Goal: Task Accomplishment & Management: Use online tool/utility

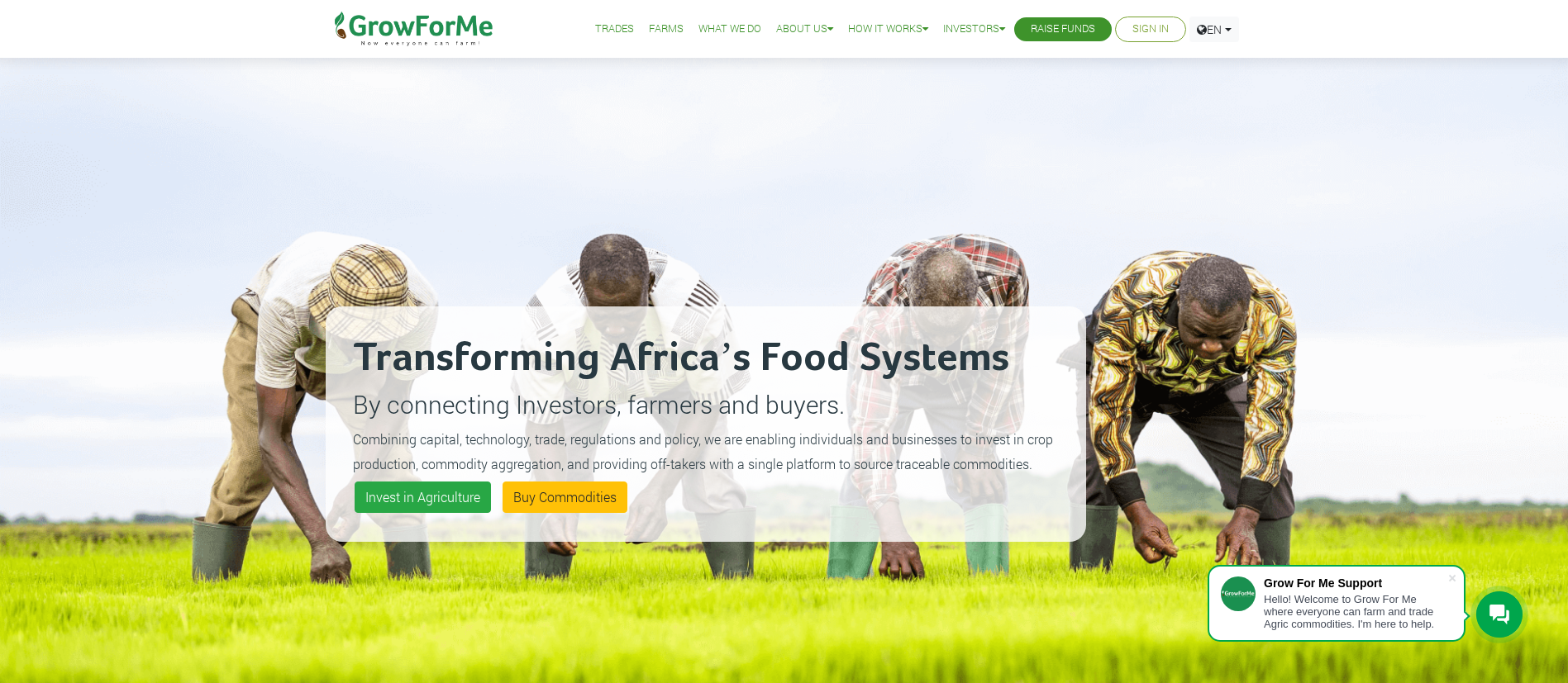
click at [1045, 26] on link "Sign In" at bounding box center [1151, 30] width 37 height 17
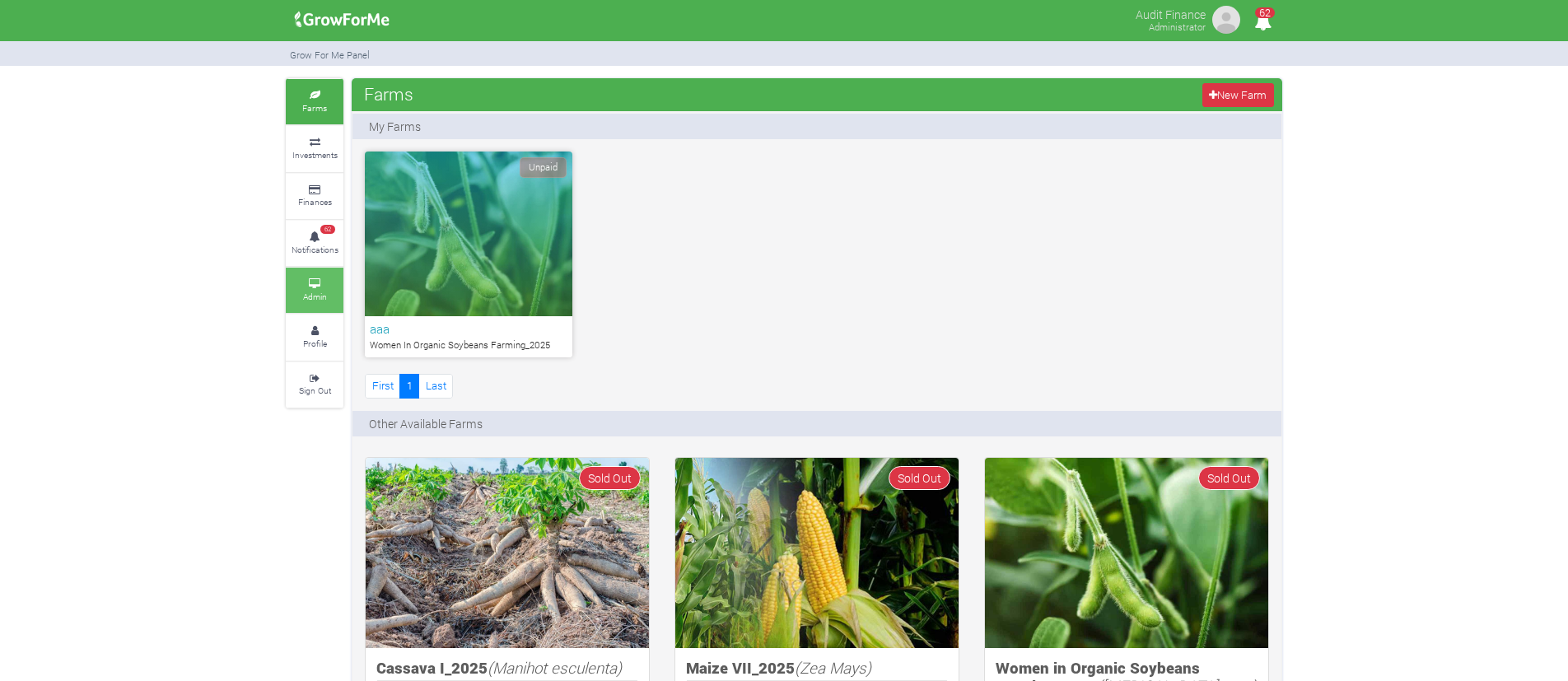
click at [319, 280] on icon at bounding box center [314, 283] width 50 height 8
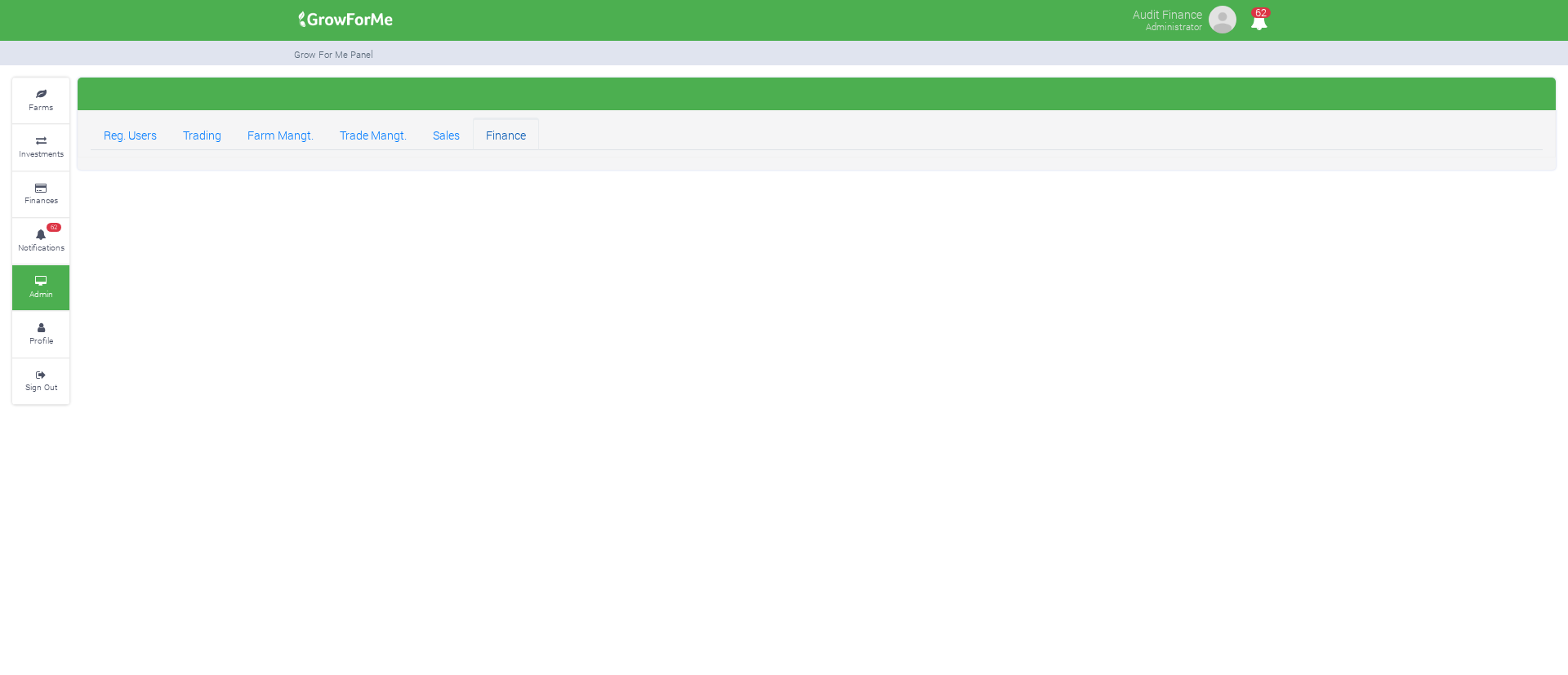
click at [494, 140] on link "Finance" at bounding box center [506, 134] width 67 height 33
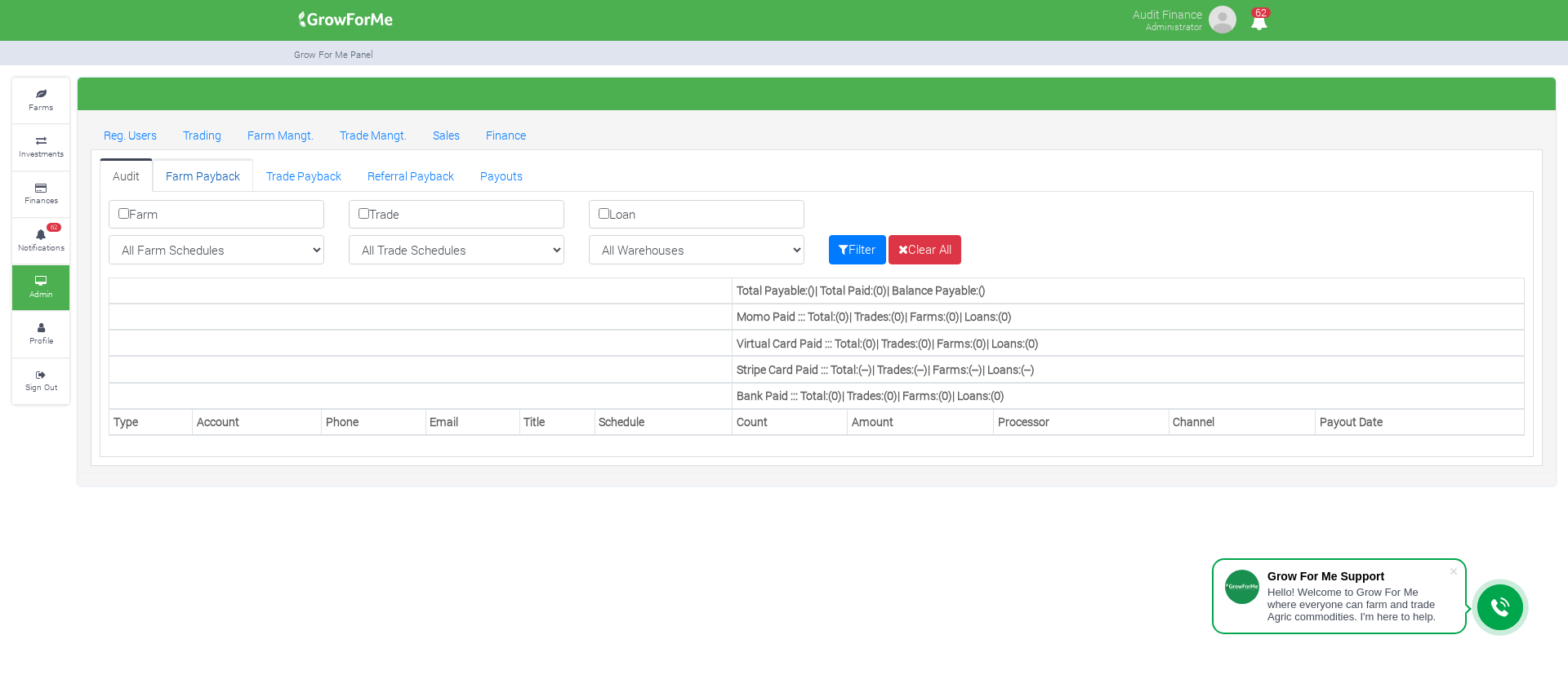
click at [220, 183] on link "Farm Payback" at bounding box center [203, 175] width 100 height 33
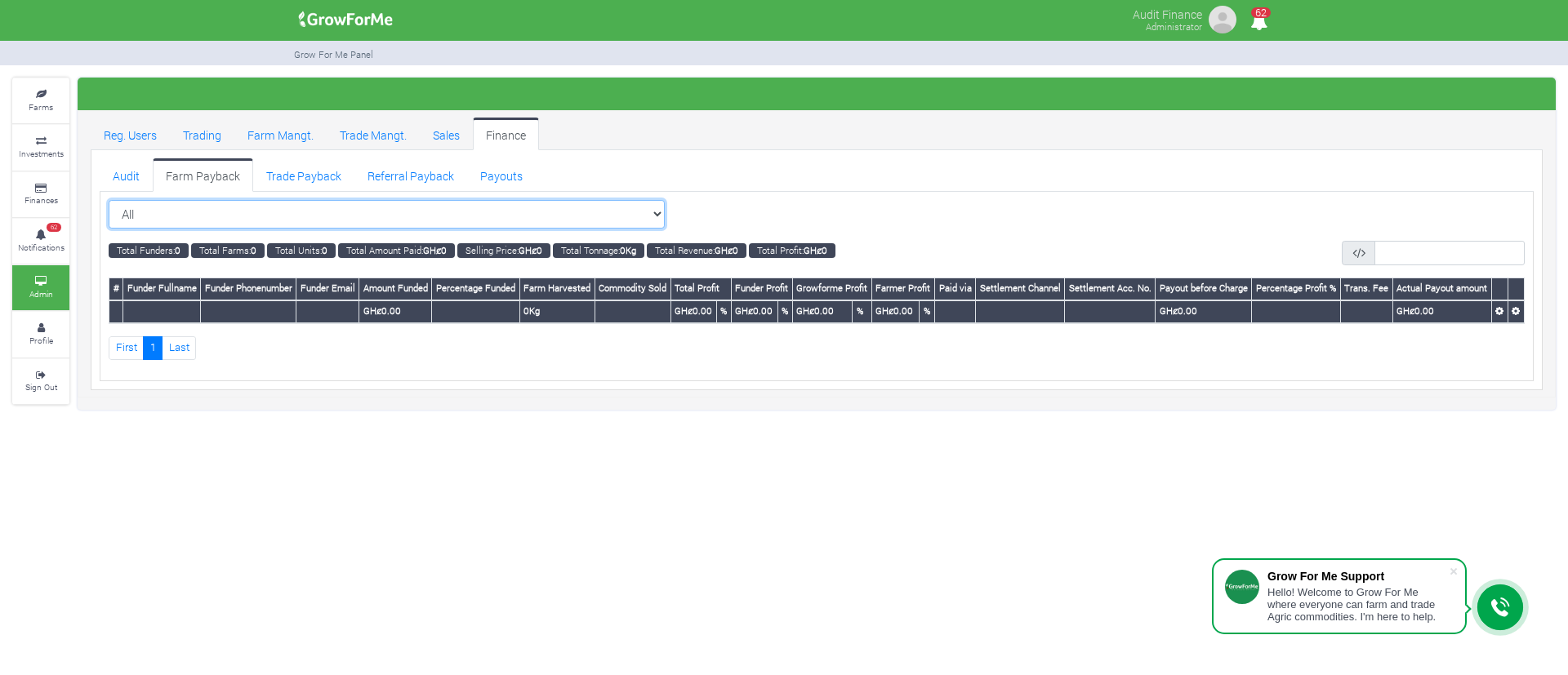
drag, startPoint x: 0, startPoint y: 0, endPoint x: 312, endPoint y: 222, distance: 382.9
click at [312, 222] on select "All All Women in Maize VIII_2025 (Women in Maize VIII_2025)" at bounding box center [386, 214] width 556 height 29
click at [908, 154] on div "Audit Farm Payback Trade Payback Payouts" at bounding box center [816, 271] width 1451 height 240
click at [592, 216] on select "All All Women in Maize VIII_2025 (Women in Maize VIII_2025)" at bounding box center [386, 214] width 556 height 29
click at [800, 145] on ul "Reg. Users Trading Farm Mangt. Trade Mangt. Sales Finance" at bounding box center [816, 134] width 1451 height 33
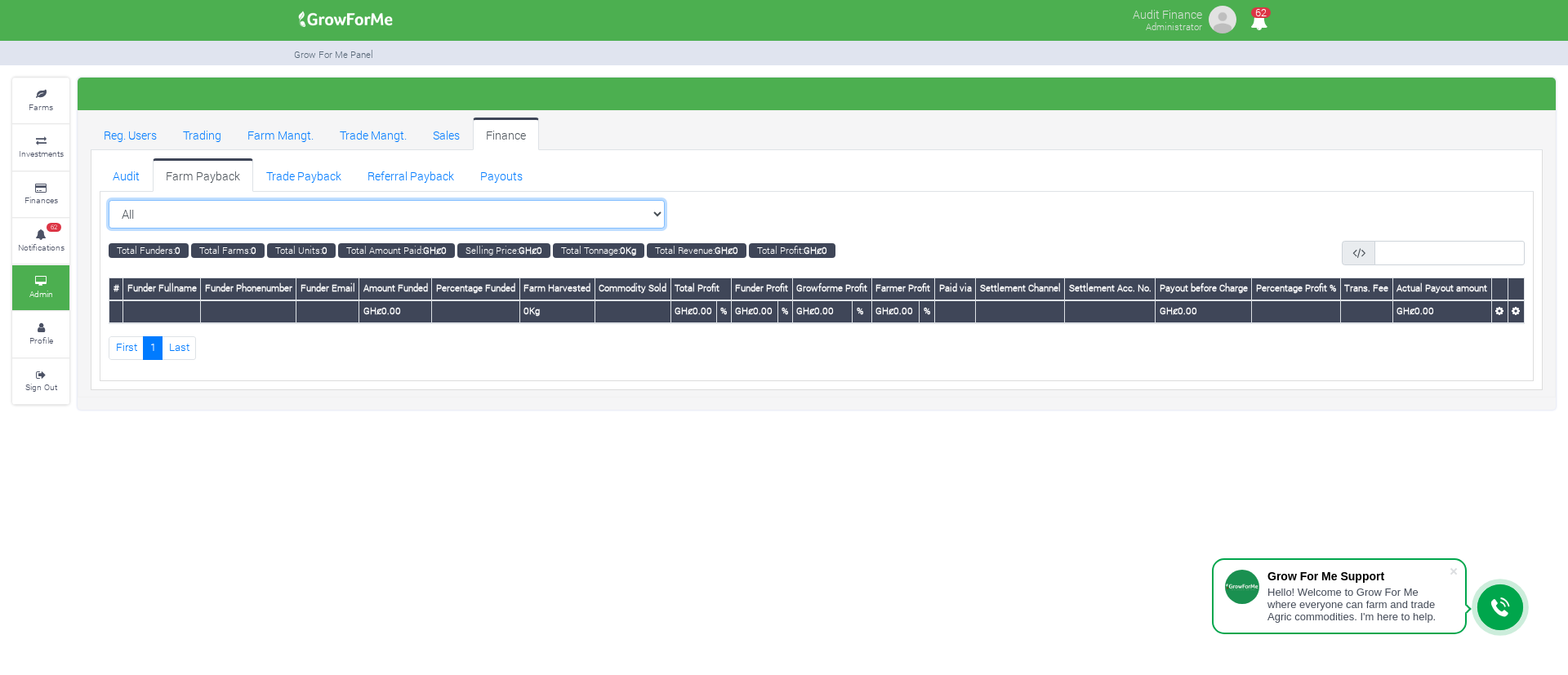
click at [578, 213] on select "All All Women in Maize VIII_2025 (Women in Maize VIII_2025)" at bounding box center [386, 214] width 556 height 29
select select "?cropschedule=27"
click at [109, 200] on select "All All Women in Maize VIII_2025 (Women in Maize VIII_2025)" at bounding box center [386, 214] width 556 height 29
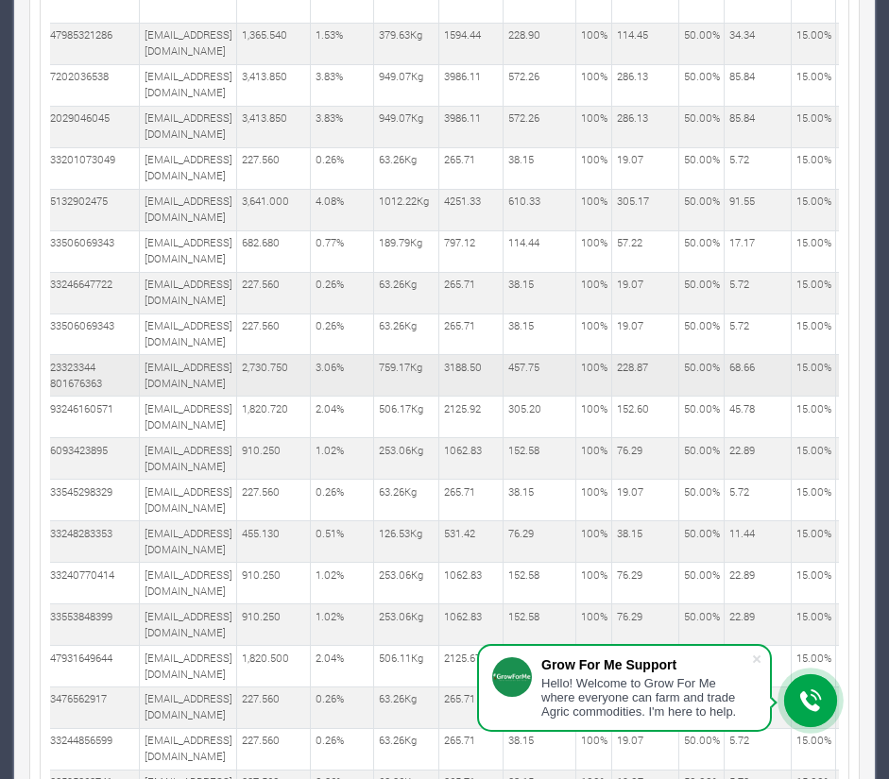
scroll to position [0, 965]
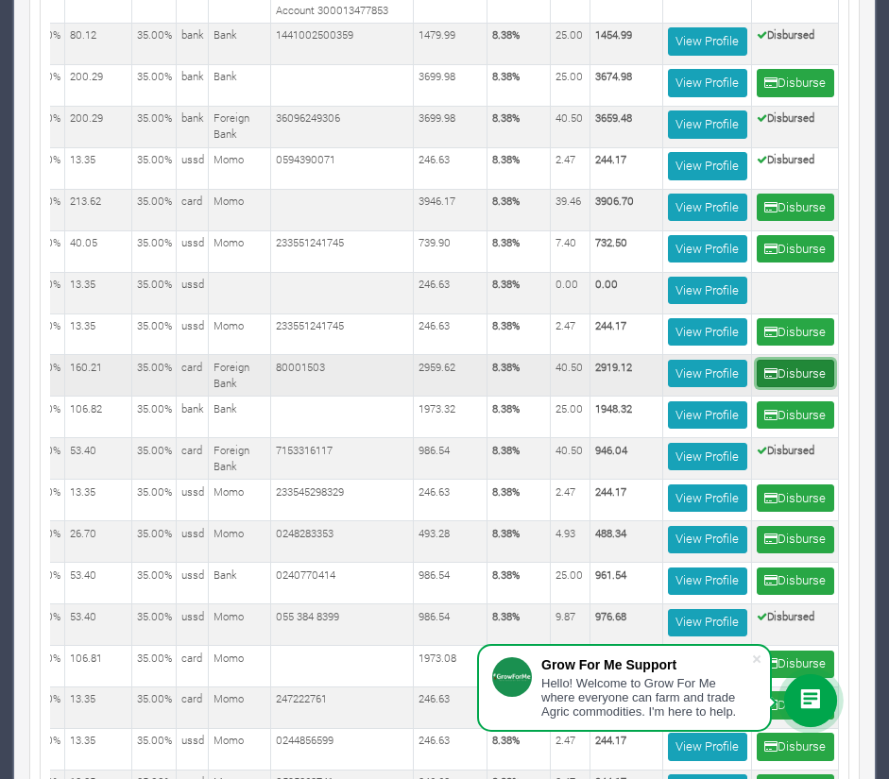
click at [791, 387] on button "Disburse" at bounding box center [795, 373] width 77 height 27
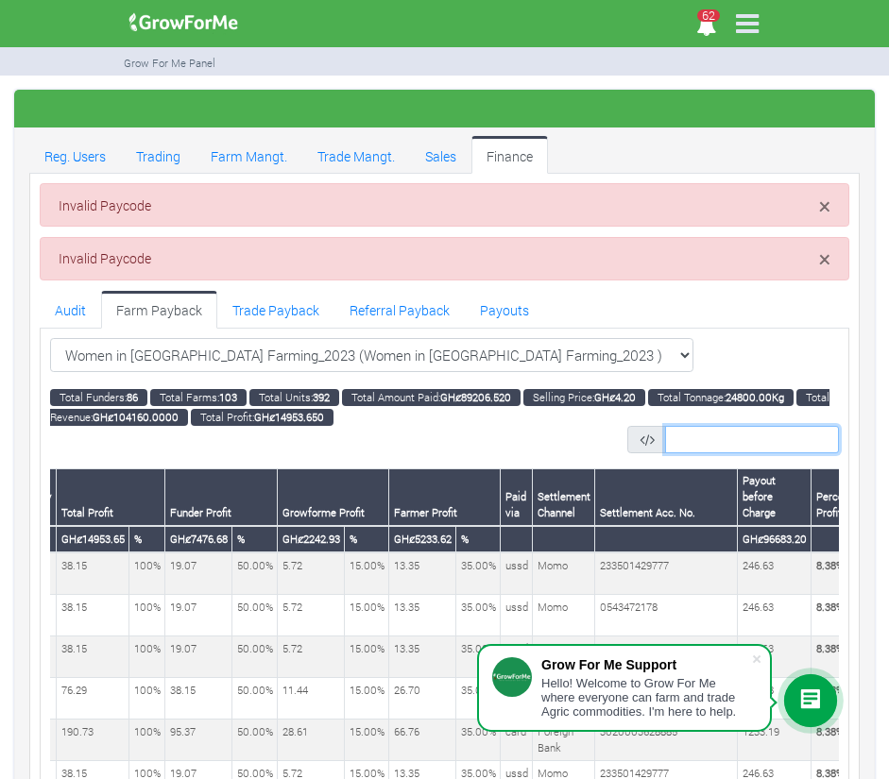
click at [732, 448] on input "text" at bounding box center [752, 439] width 174 height 27
type input "5130655378"
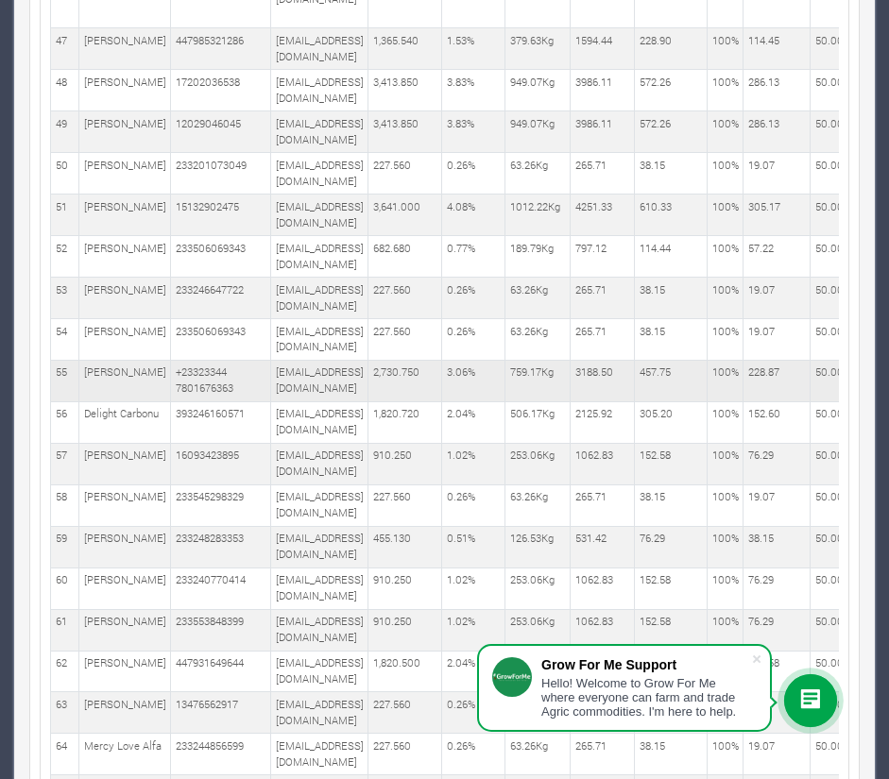
scroll to position [0, 965]
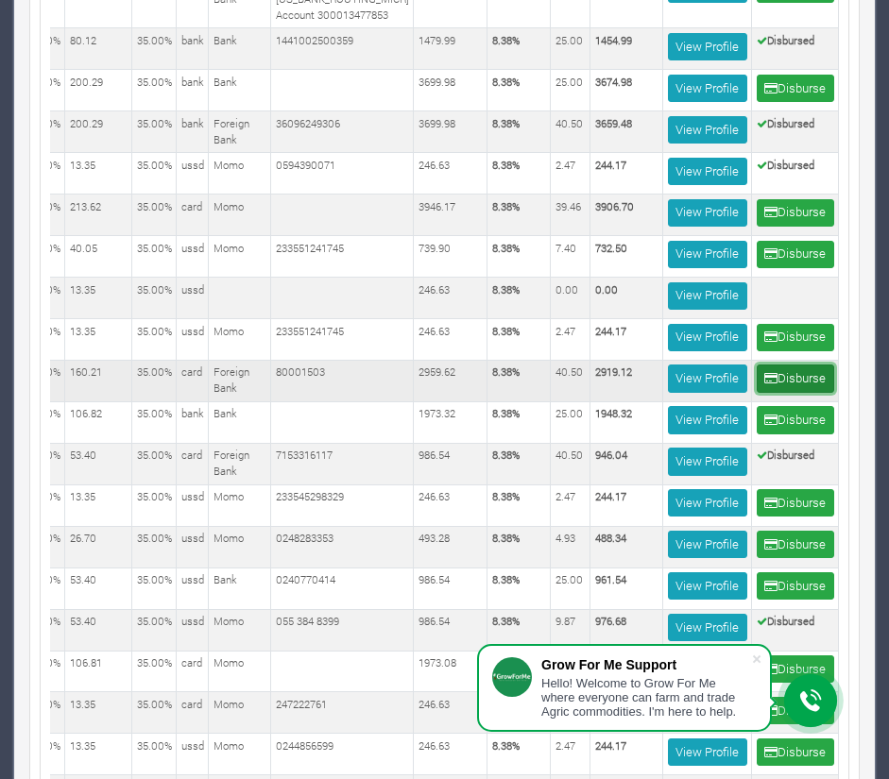
click at [796, 392] on button "Disburse" at bounding box center [795, 378] width 77 height 27
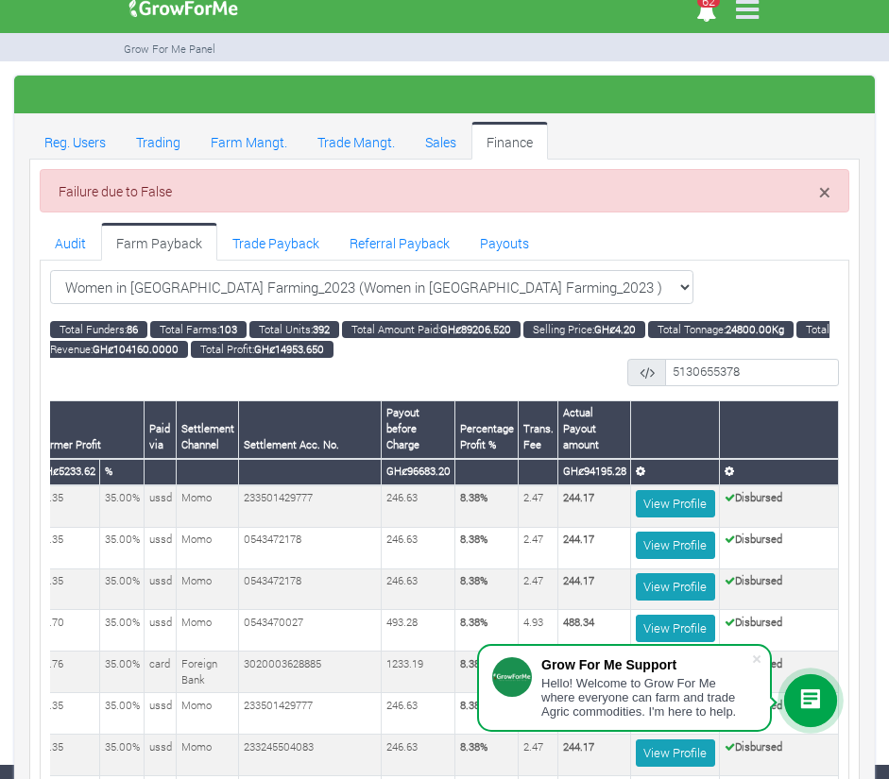
scroll to position [3, 0]
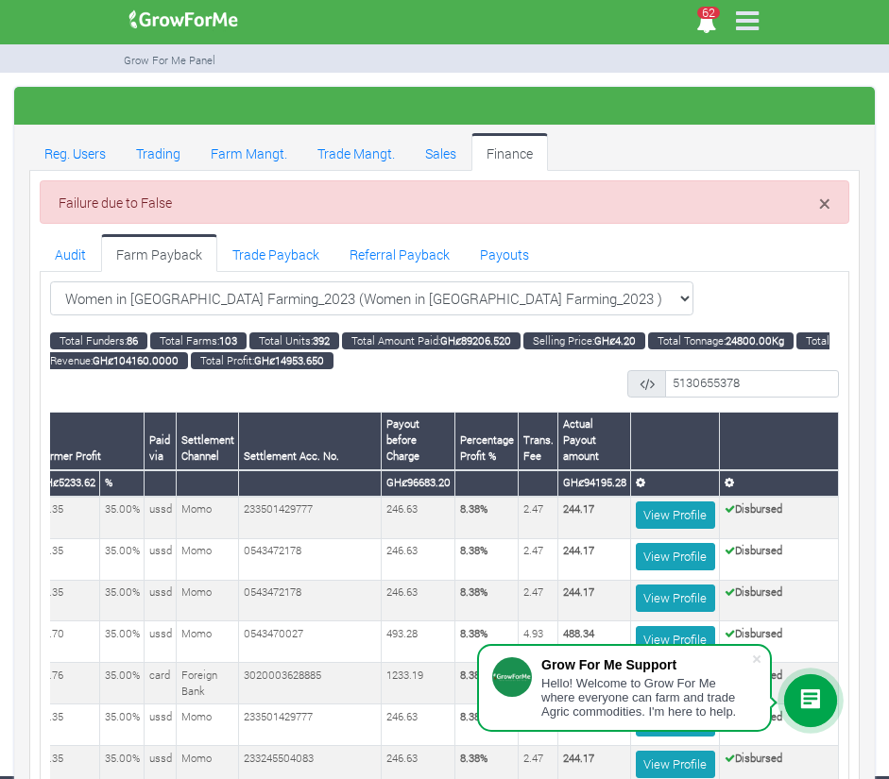
click at [703, 217] on div "× Failure due to False" at bounding box center [444, 201] width 809 height 43
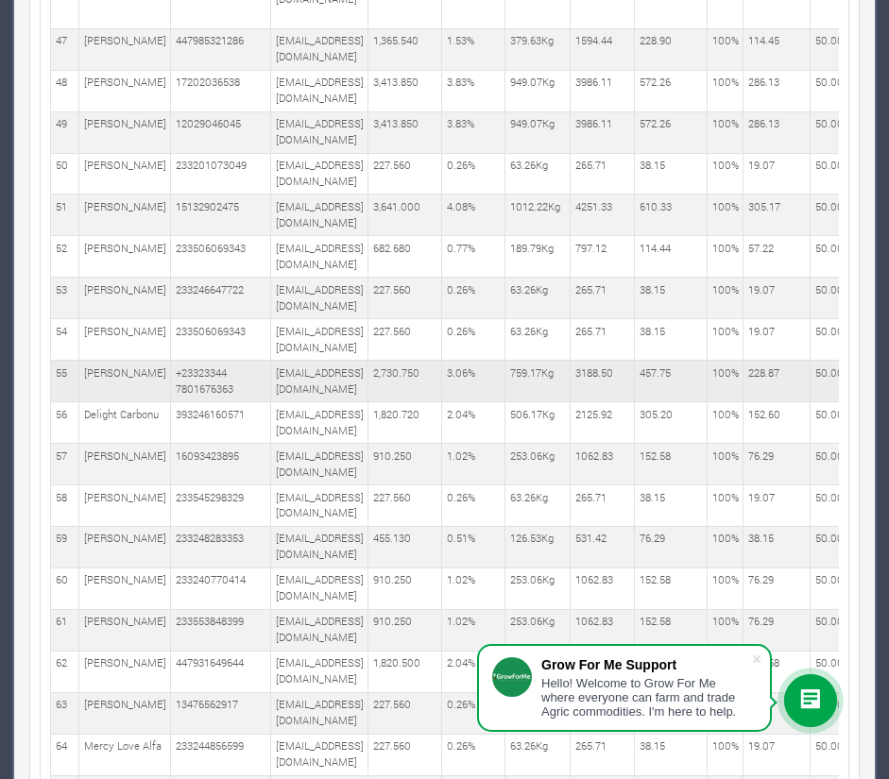
scroll to position [0, 995]
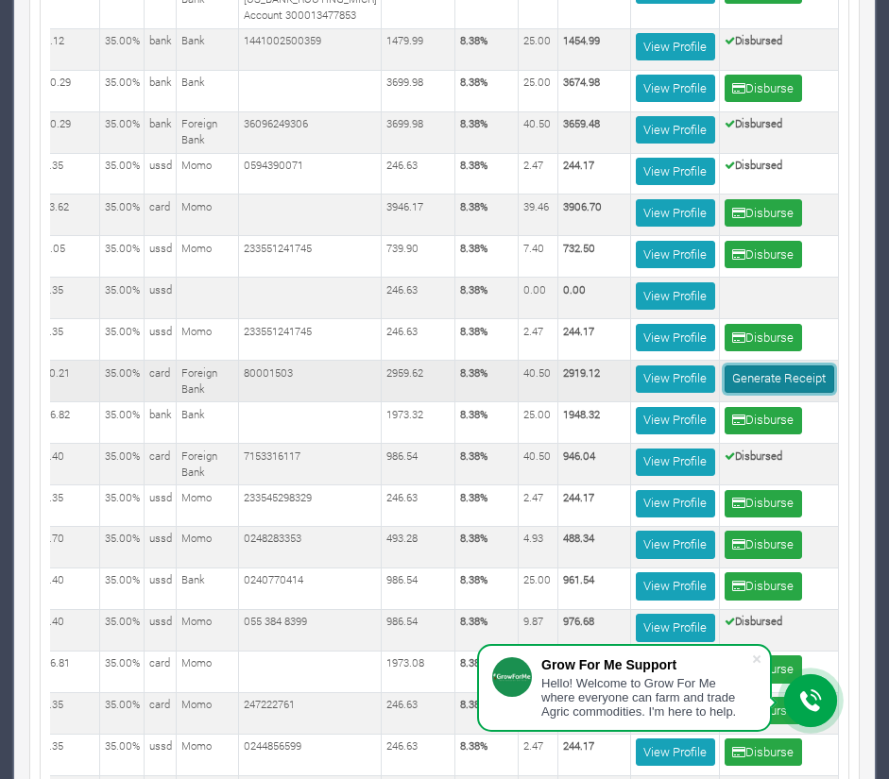
click at [779, 392] on link "Generate Receipt" at bounding box center [779, 379] width 110 height 27
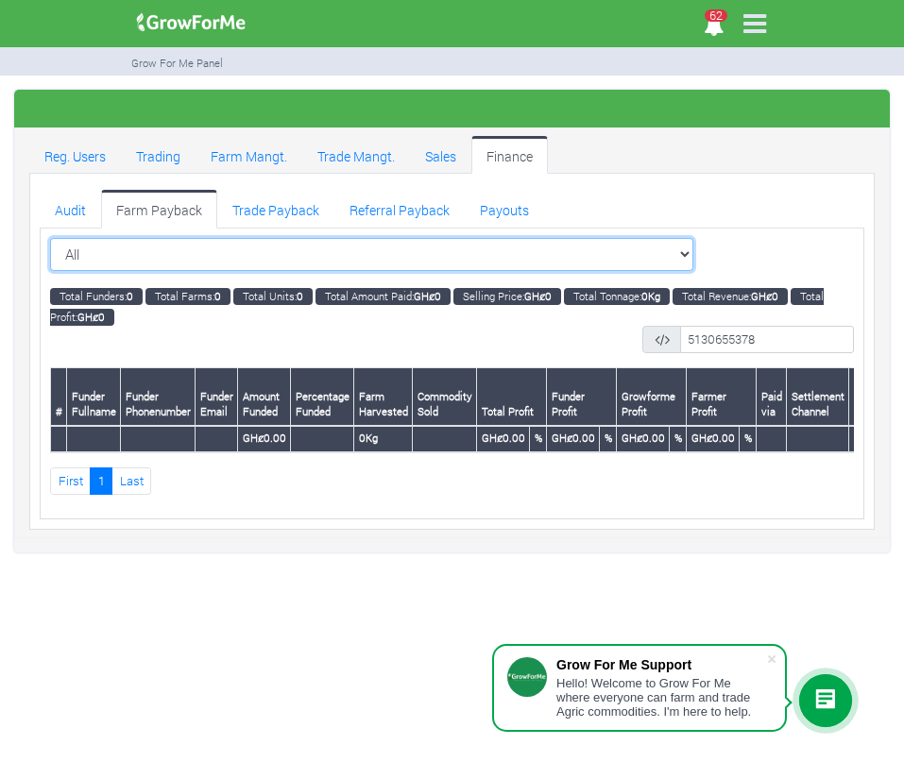
click at [301, 260] on select "All All Women in Maize VIII_2025 (Women in Maize VIII_2025)" at bounding box center [371, 255] width 643 height 34
select select "?cropschedule=27"
click at [50, 238] on select "All All Women in Maize VIII_2025 (Women in Maize VIII_2025)" at bounding box center [371, 255] width 643 height 34
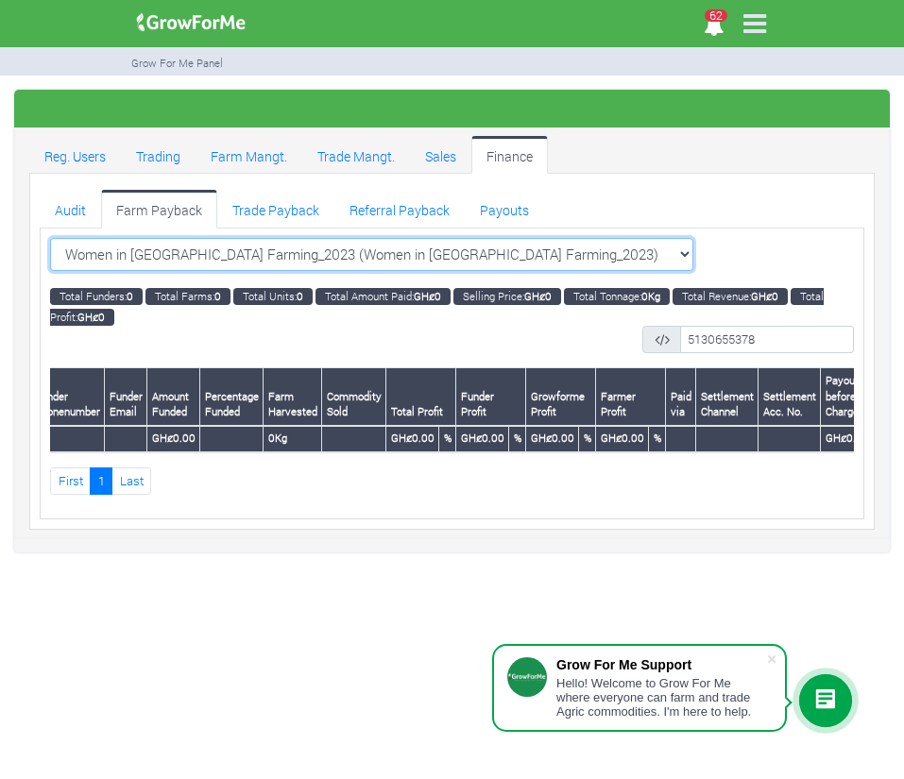
scroll to position [0, 101]
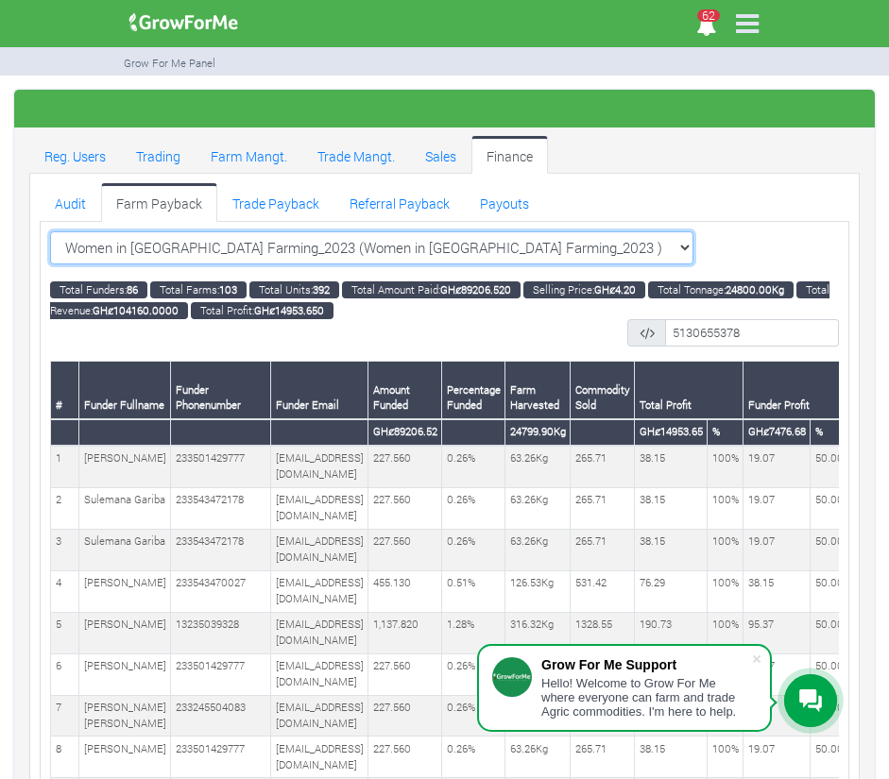
click at [190, 243] on select "Women in [GEOGRAPHIC_DATA] Farming_2023 (Women in [GEOGRAPHIC_DATA] Farming_202…" at bounding box center [371, 248] width 643 height 34
select select "?cropschedule=21"
click at [50, 231] on select "Women in [GEOGRAPHIC_DATA] Farming_2023 (Women in [GEOGRAPHIC_DATA] Farming_202…" at bounding box center [371, 248] width 643 height 34
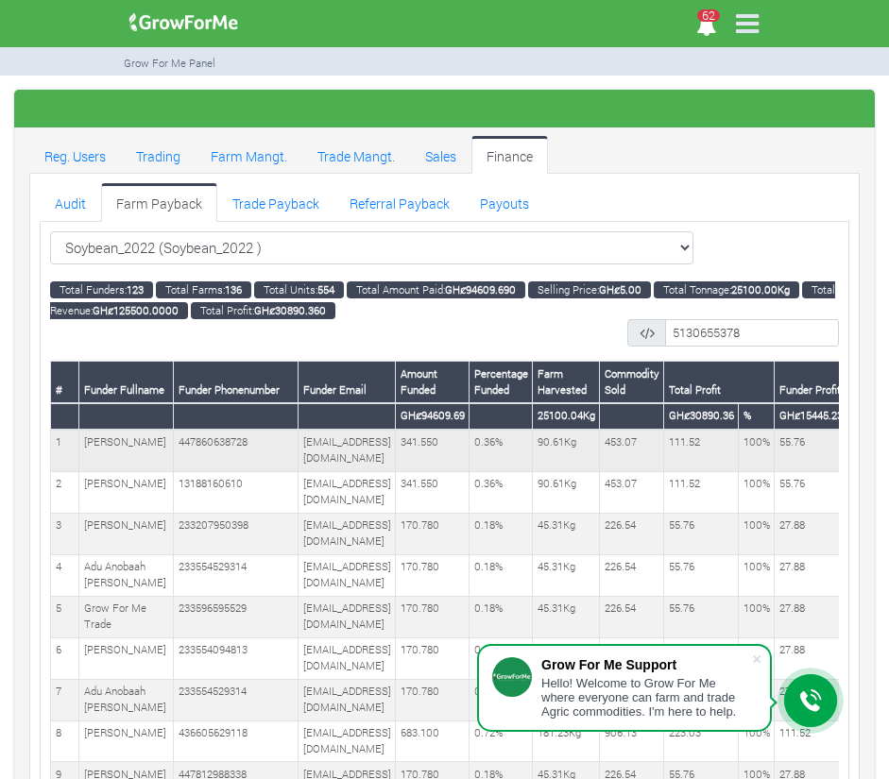
click at [304, 468] on td "[EMAIL_ADDRESS][DOMAIN_NAME]" at bounding box center [346, 451] width 97 height 42
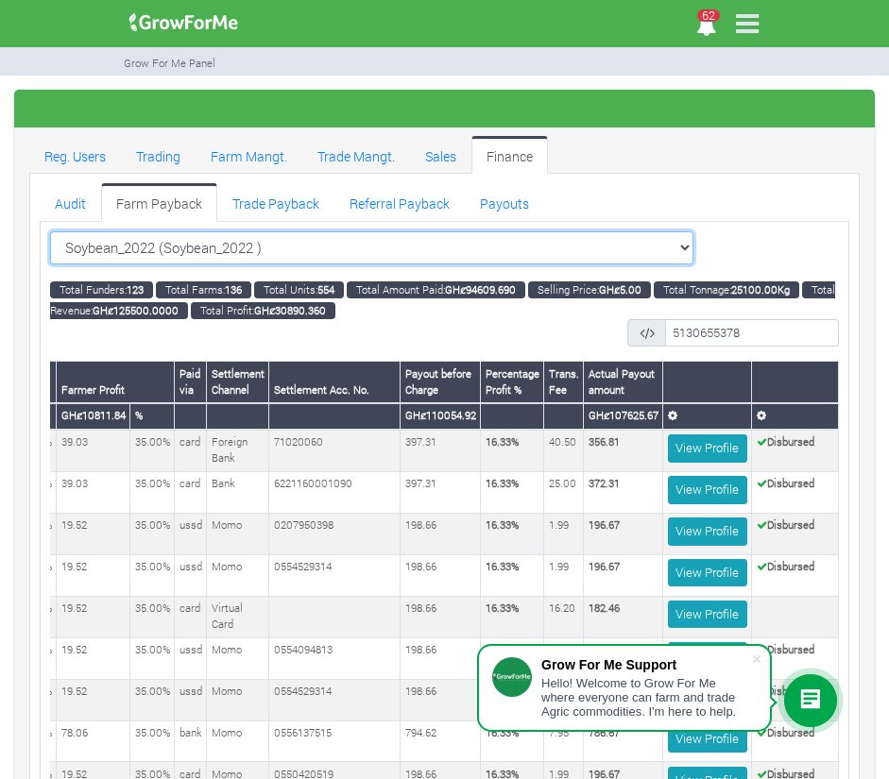
click at [155, 243] on select "Soybean_2022 (Soybean_2022 ) All Women in Maize VIII_2025 (Women in Maize VIII_…" at bounding box center [371, 248] width 643 height 34
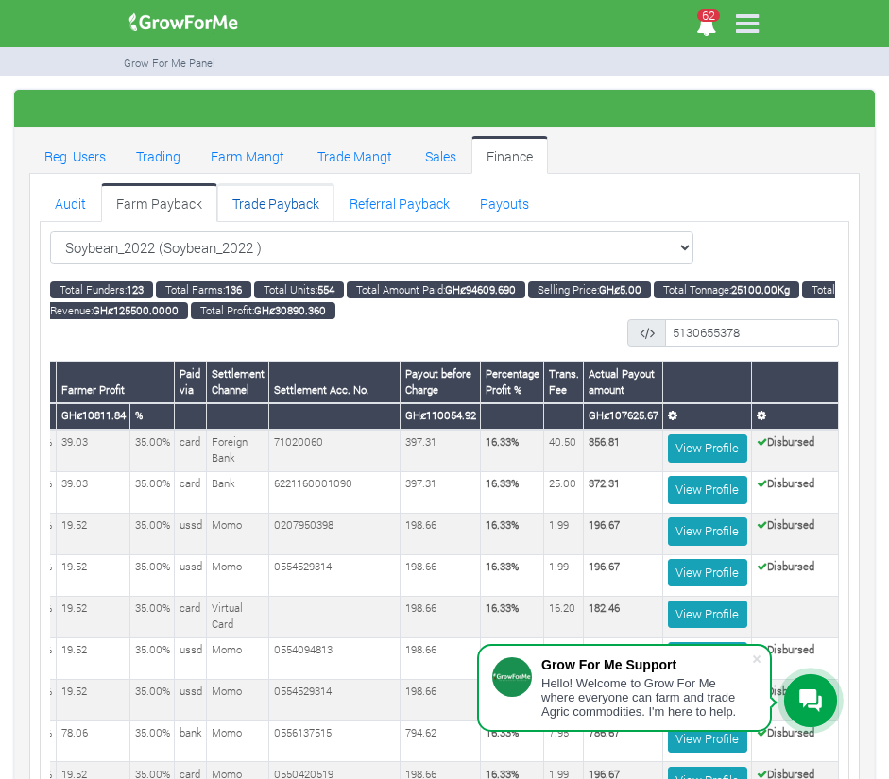
click at [285, 200] on link "Trade Payback" at bounding box center [275, 202] width 117 height 38
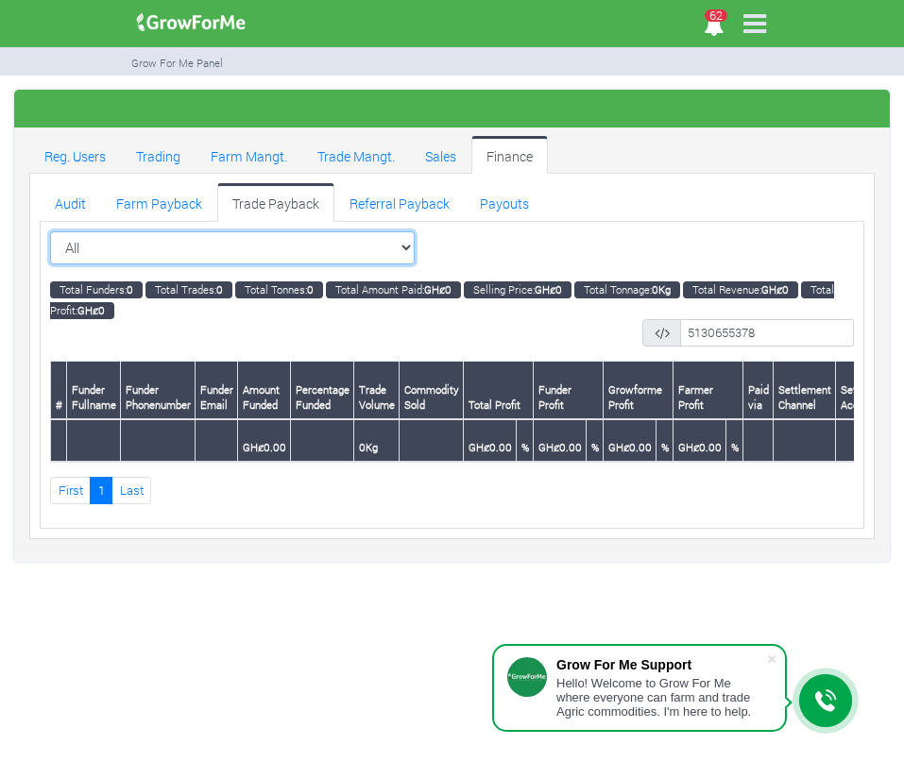
click at [291, 246] on select "All All Maize Trading (Maize Trade)" at bounding box center [232, 248] width 365 height 34
click at [213, 246] on select "All All Maize Trading (Maize Trade)" at bounding box center [232, 248] width 365 height 34
click at [206, 250] on select "All All Maize Trading (Maize Trade)" at bounding box center [232, 248] width 365 height 34
select select "?tradeschedule=18"
click at [50, 231] on select "All All Maize Trading (Maize Trade)" at bounding box center [232, 248] width 365 height 34
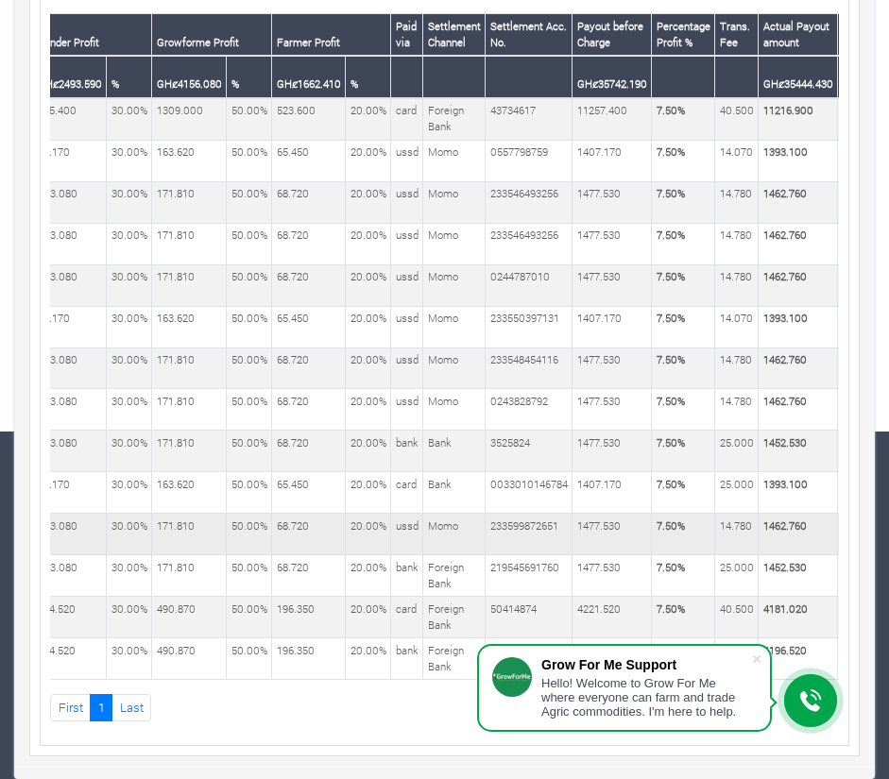
scroll to position [0, 978]
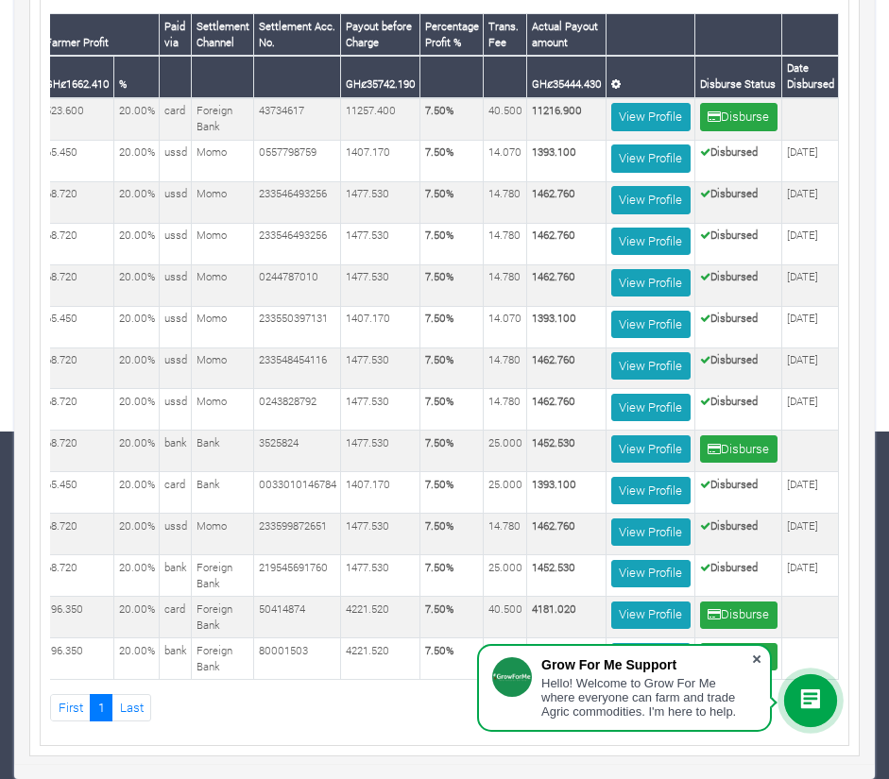
click at [756, 655] on span at bounding box center [756, 659] width 19 height 19
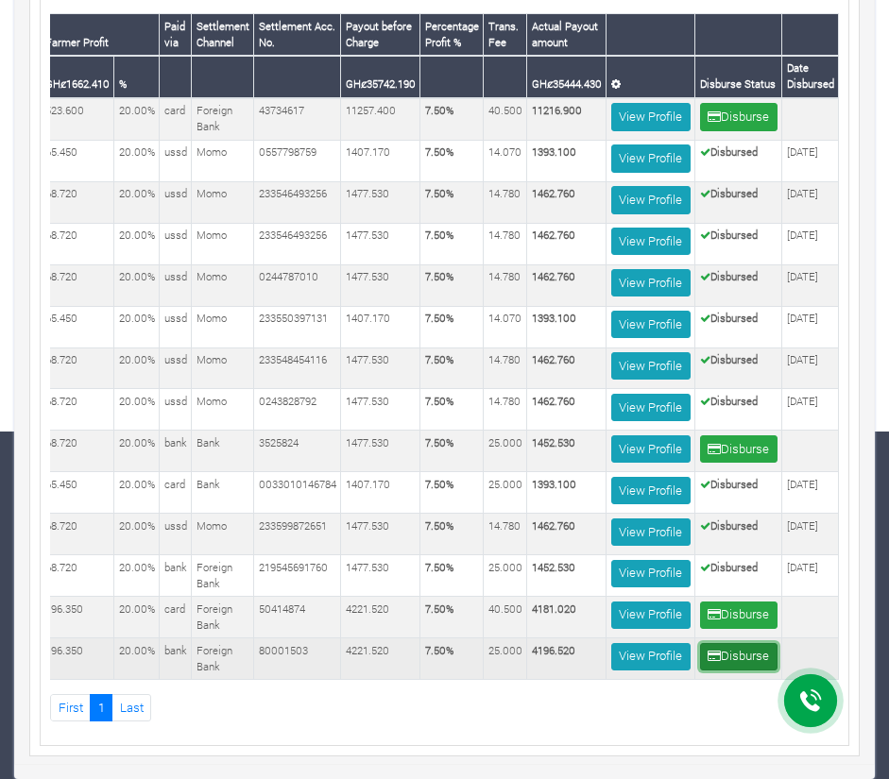
click at [730, 646] on button "Disburse" at bounding box center [738, 656] width 77 height 27
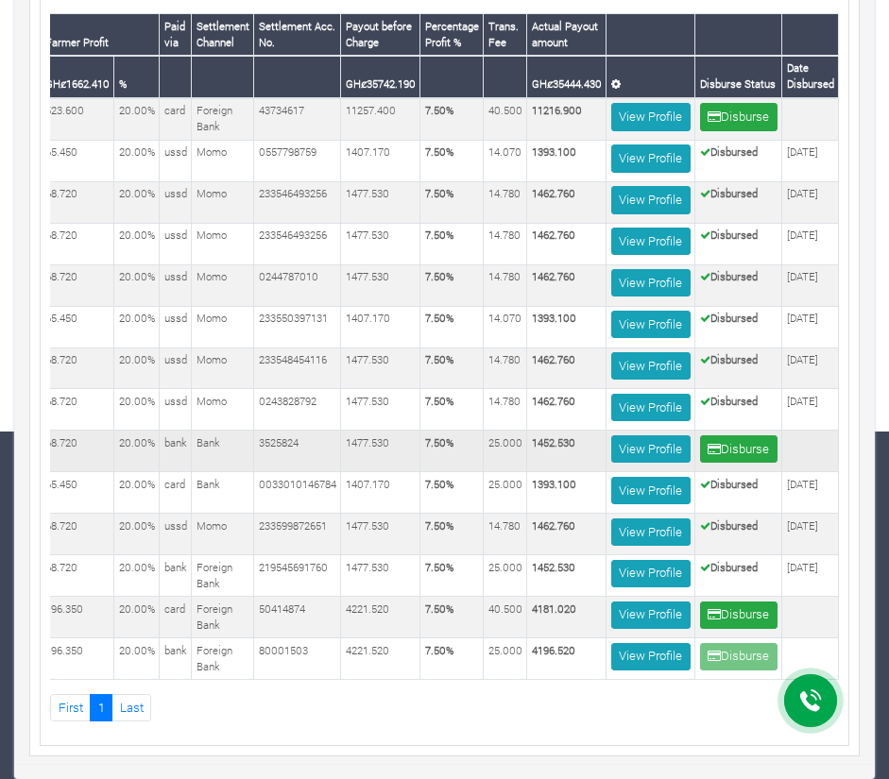
scroll to position [310, 0]
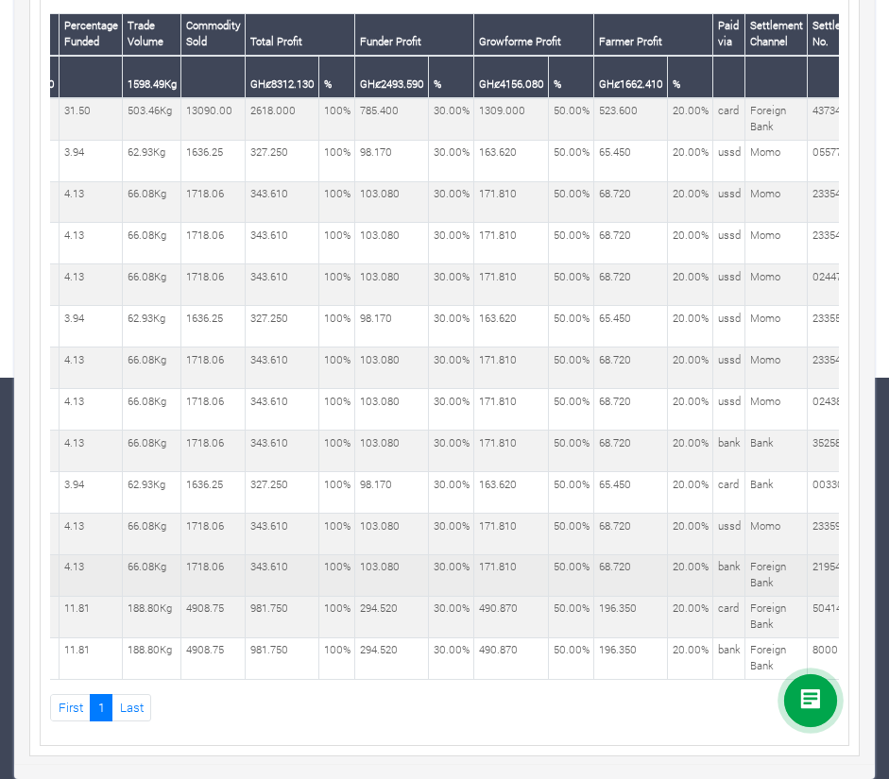
scroll to position [0, 1007]
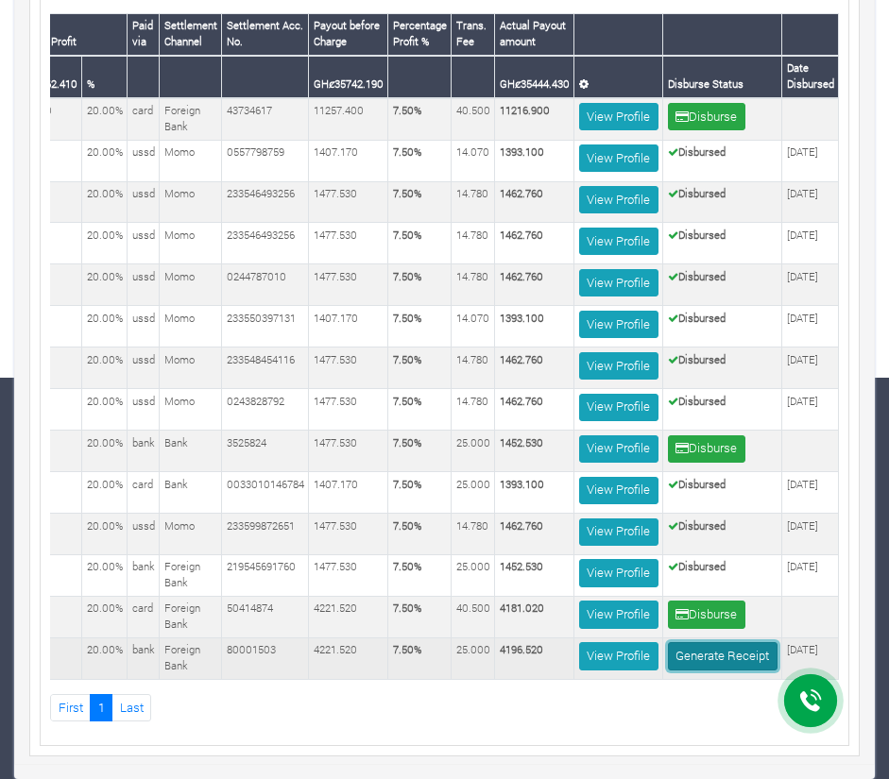
click at [714, 644] on link "Generate Receipt" at bounding box center [723, 655] width 110 height 27
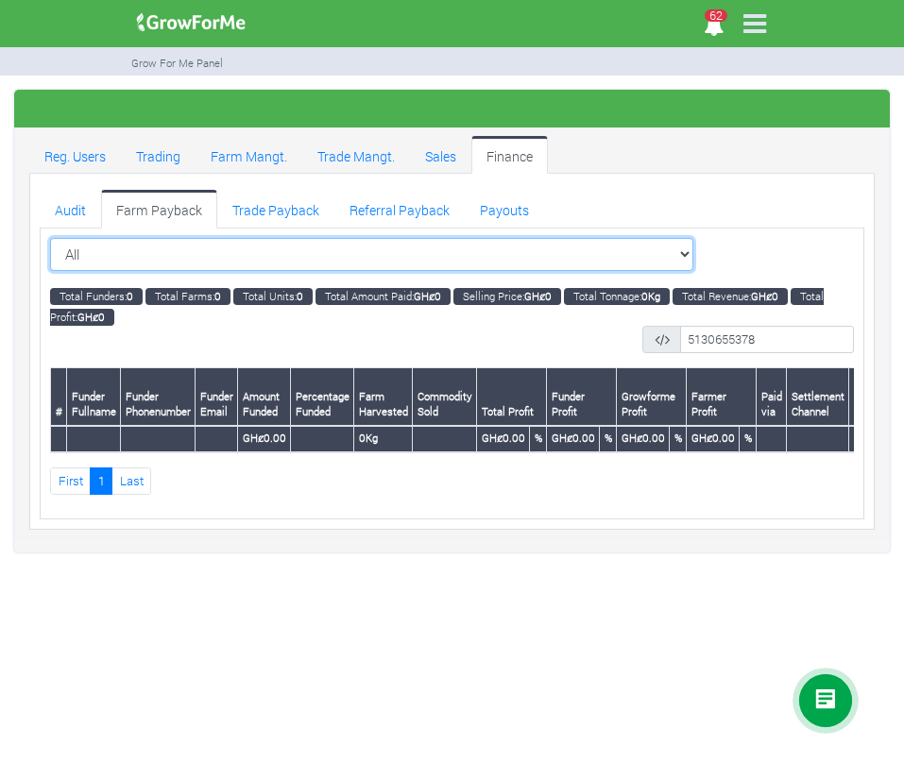
click at [187, 257] on select "All All Women in Maize VIII_2025 (Women in Maize VIII_2025)" at bounding box center [371, 255] width 643 height 34
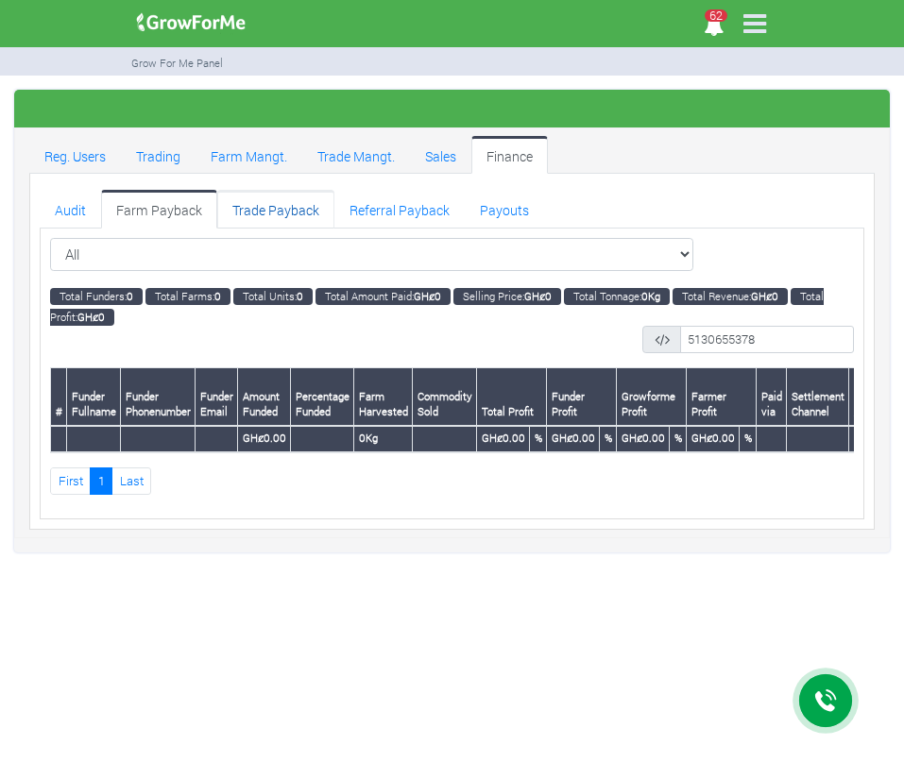
click at [255, 210] on link "Trade Payback" at bounding box center [275, 209] width 117 height 38
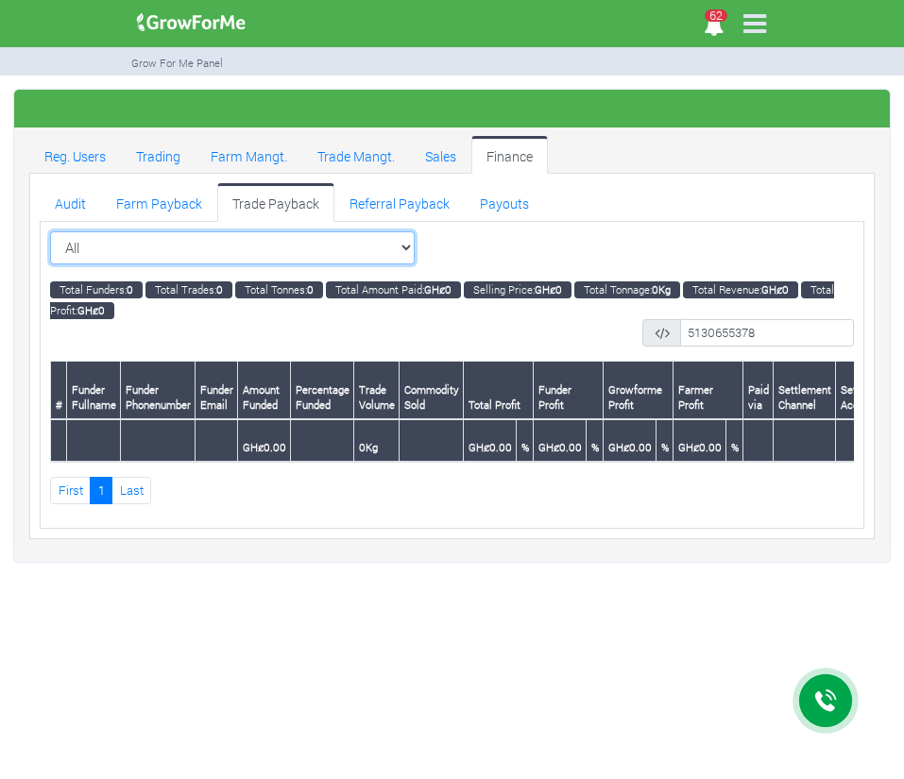
drag, startPoint x: 0, startPoint y: 0, endPoint x: 267, endPoint y: 249, distance: 365.6
click at [267, 249] on select "All All Maize Trading (Maize Trade)" at bounding box center [232, 248] width 365 height 34
select select "?tradeschedule=13"
click at [50, 231] on select "All All Maize Trading (Maize Trade)" at bounding box center [232, 248] width 365 height 34
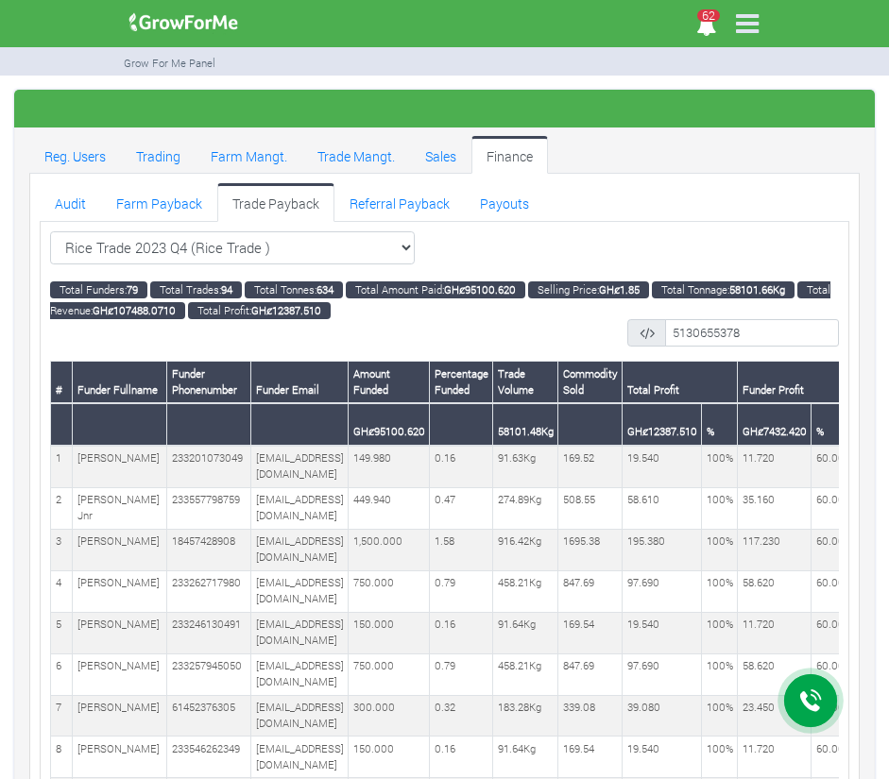
click at [268, 529] on td "[EMAIL_ADDRESS][DOMAIN_NAME]" at bounding box center [299, 508] width 97 height 42
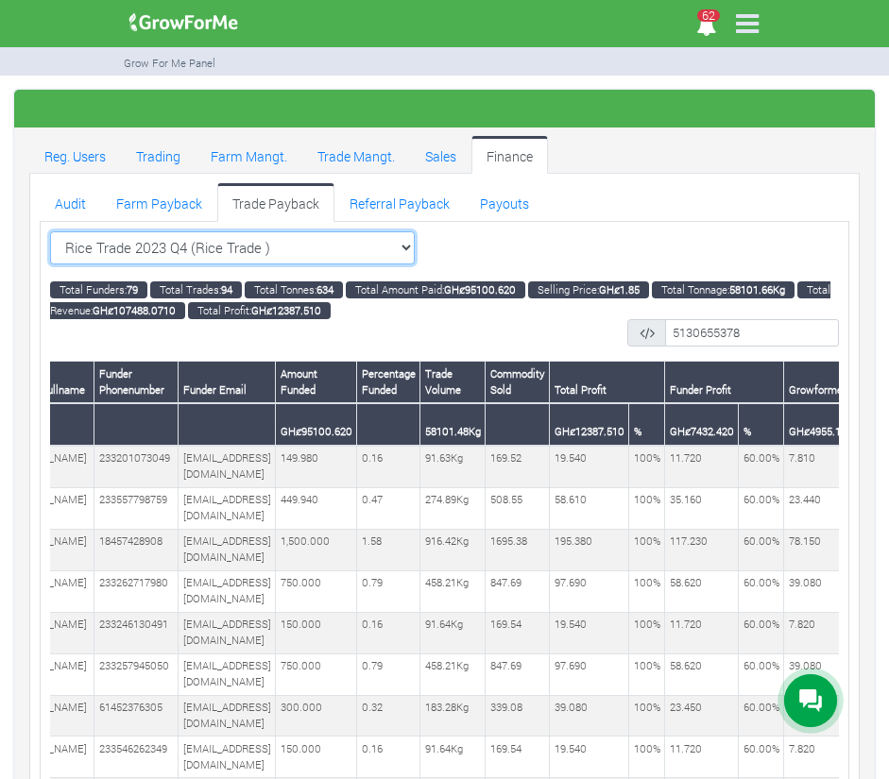
click at [415, 239] on select "Rice Trade 2023 Q4 (Rice Trade ) All Maize Trading (Maize Trade)" at bounding box center [232, 248] width 365 height 34
click at [365, 239] on select "Rice Trade 2023 Q4 (Rice Trade ) All Maize Trading (Maize Trade)" at bounding box center [232, 248] width 365 height 34
select select "?tradeschedule=18"
click at [50, 231] on select "Rice Trade 2023 Q4 (Rice Trade ) All Maize Trading (Maize Trade)" at bounding box center [232, 248] width 365 height 34
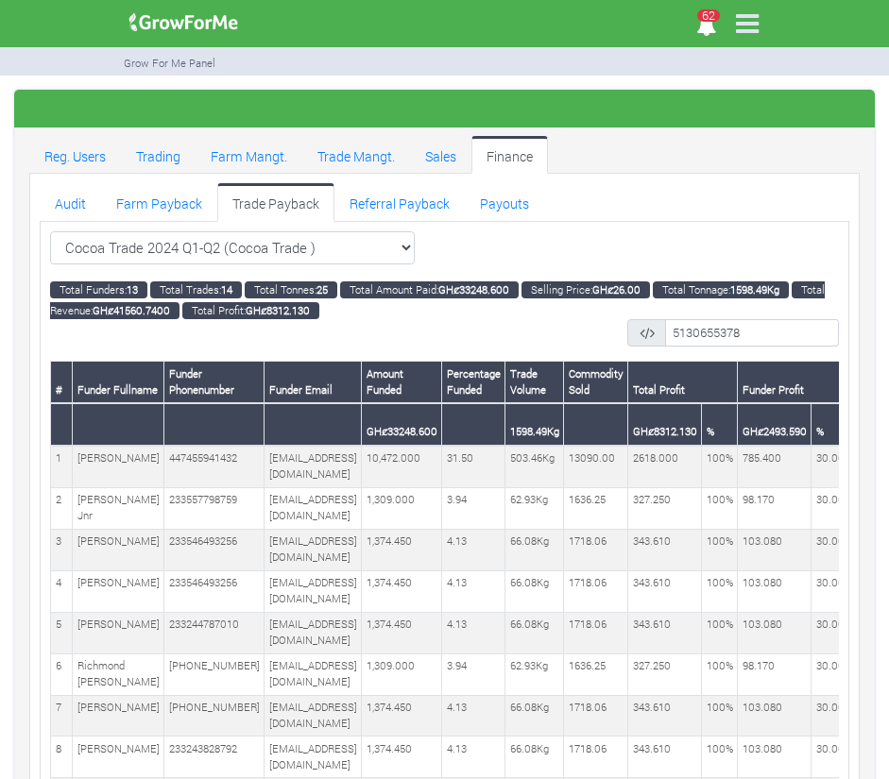
click at [214, 509] on td "233557798759" at bounding box center [214, 508] width 100 height 42
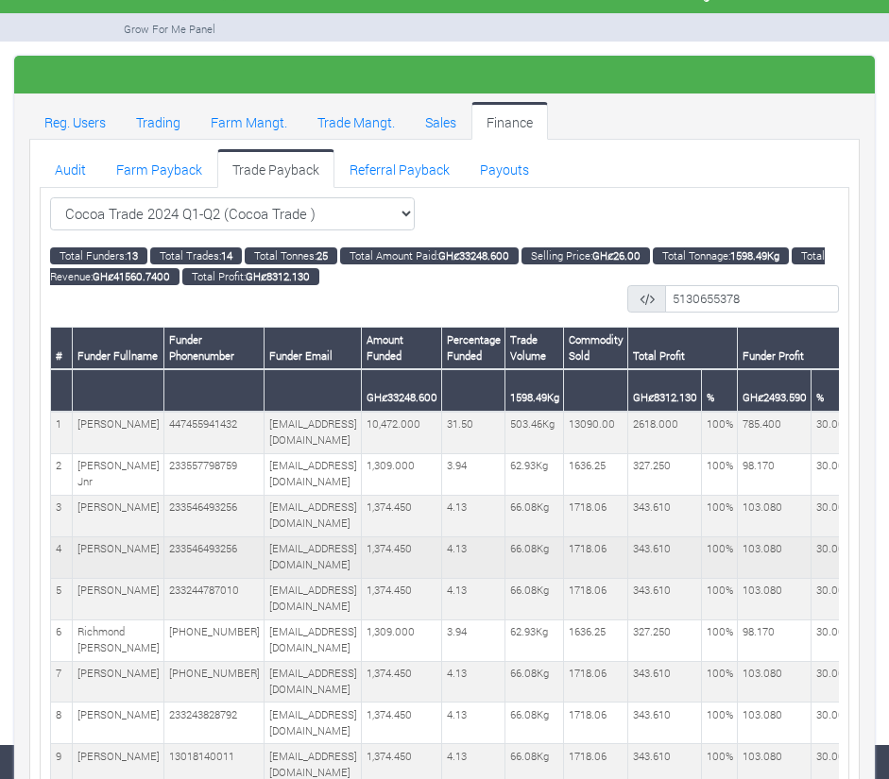
scroll to position [9, 0]
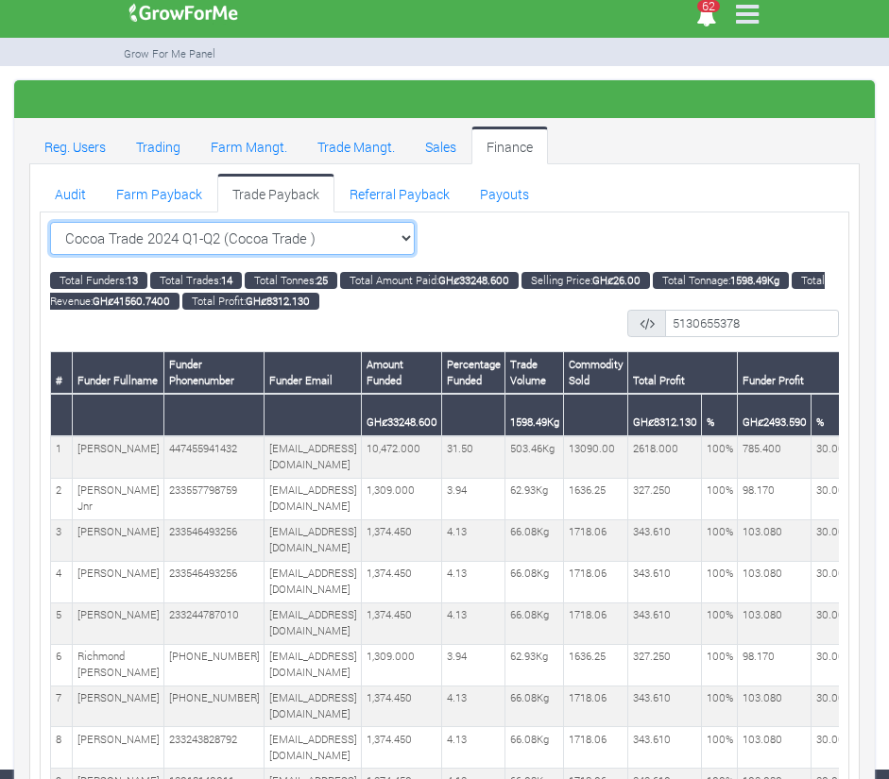
click at [347, 235] on select "Cocoa Trade 2024 Q1-Q2 (Cocoa Trade ) All Maize Trading (Maize Trade)" at bounding box center [232, 239] width 365 height 34
select select "?tradeschedule=19"
click at [50, 222] on select "Cocoa Trade 2024 Q1-Q2 (Cocoa Trade ) All Maize Trading (Maize Trade)" at bounding box center [232, 239] width 365 height 34
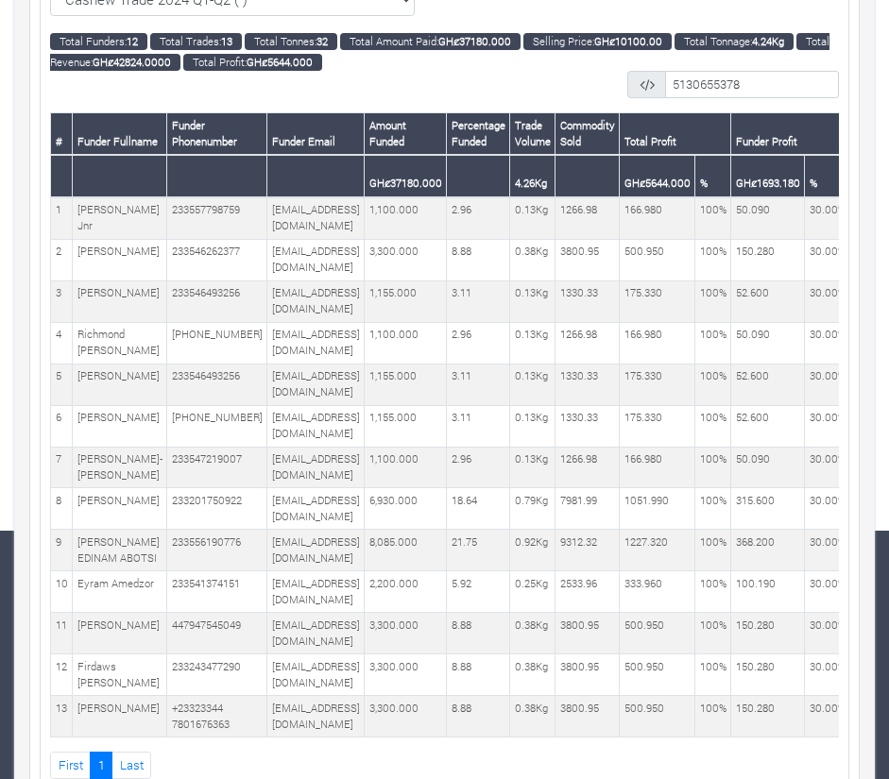
scroll to position [251, 0]
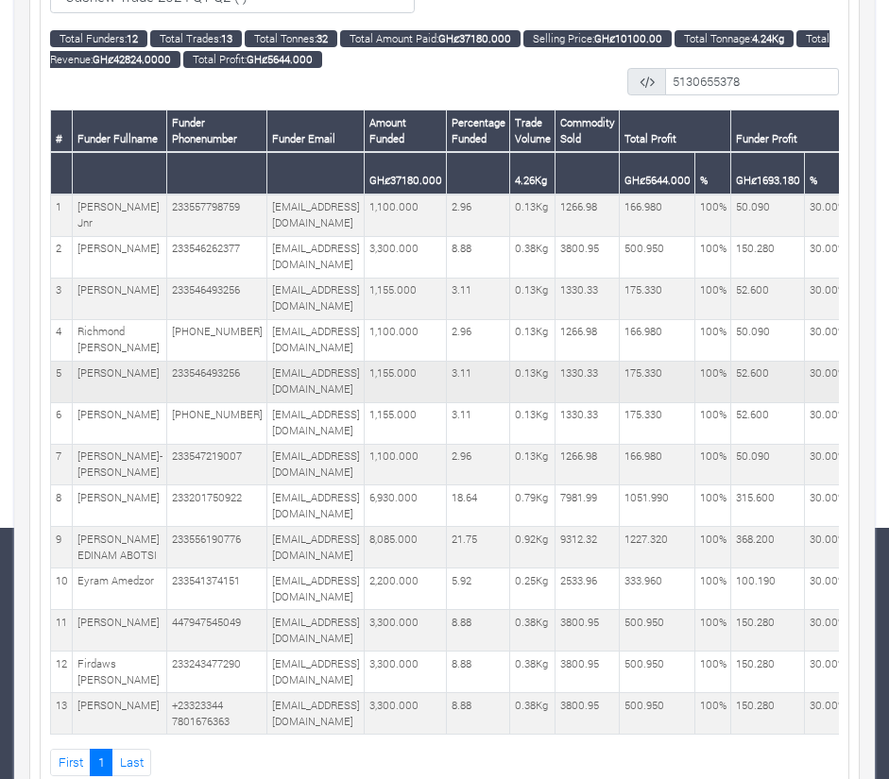
click at [267, 402] on td "[EMAIL_ADDRESS][DOMAIN_NAME]" at bounding box center [315, 382] width 97 height 42
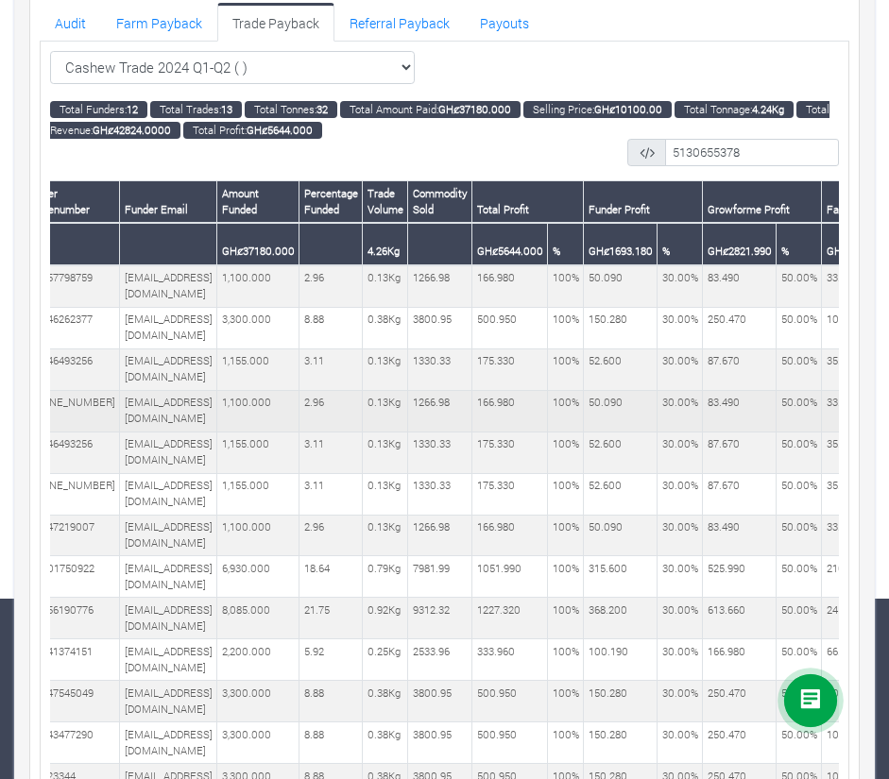
scroll to position [0, 0]
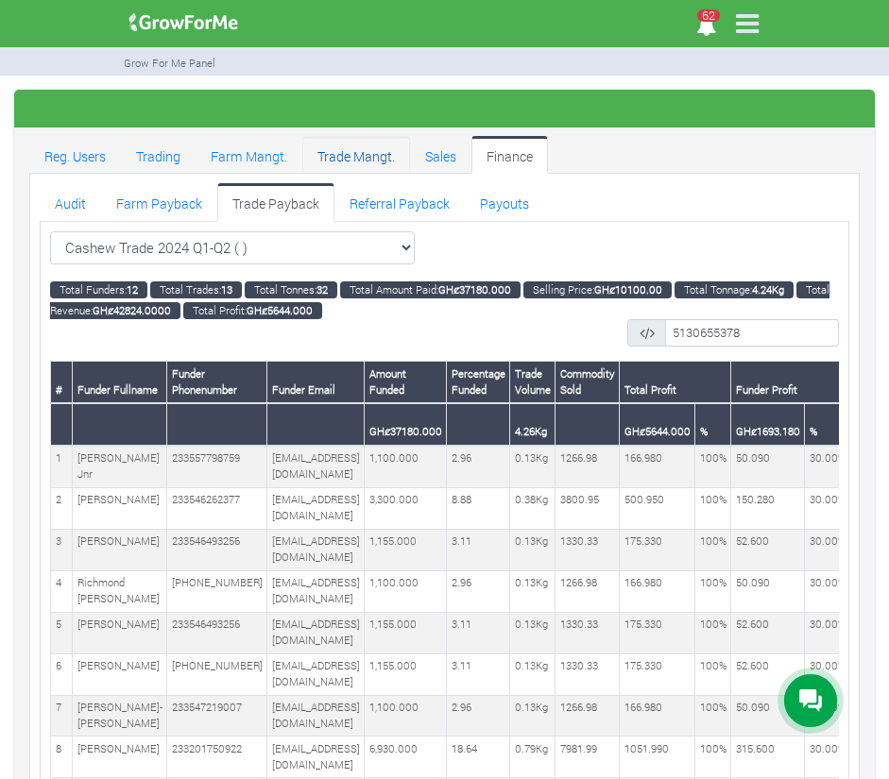
click at [362, 145] on link "Trade Mangt." at bounding box center [356, 155] width 108 height 38
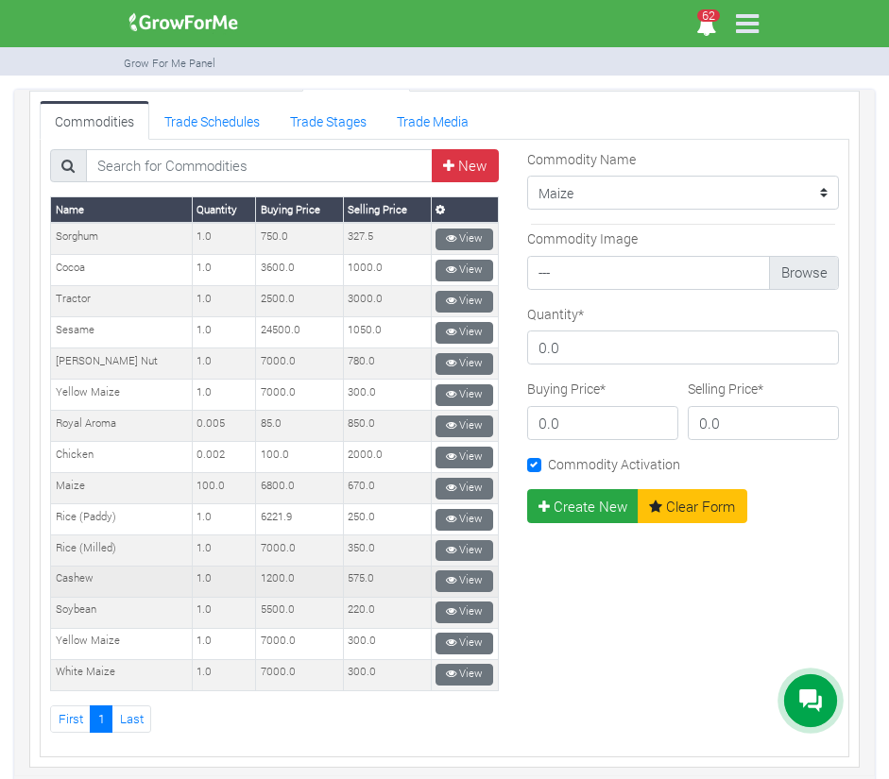
scroll to position [81, 0]
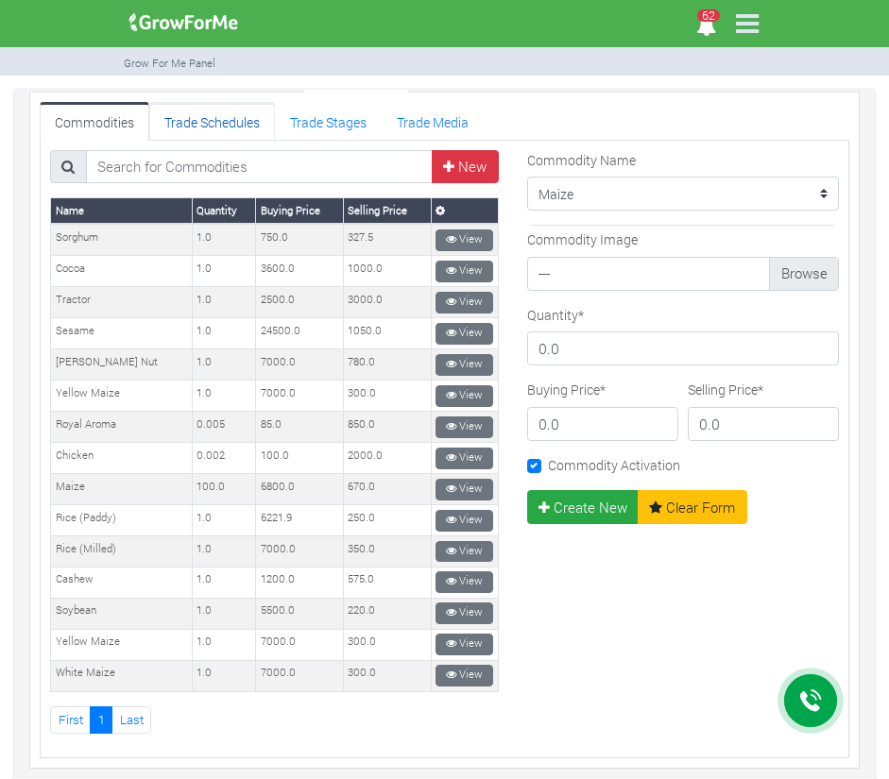
click at [224, 125] on link "Trade Schedules" at bounding box center [212, 121] width 126 height 38
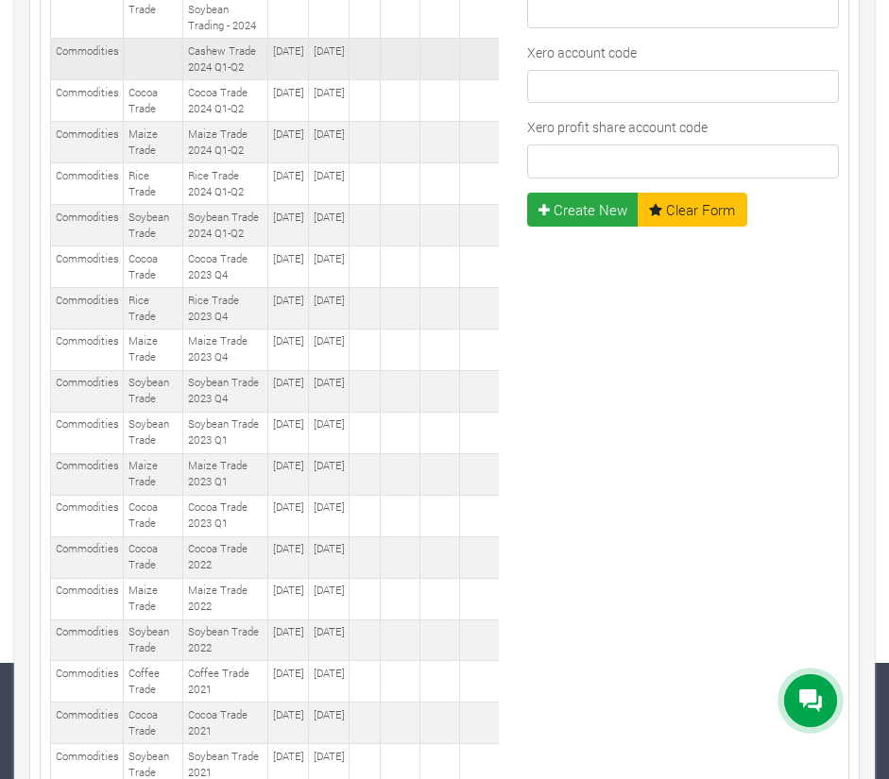
scroll to position [0, 70]
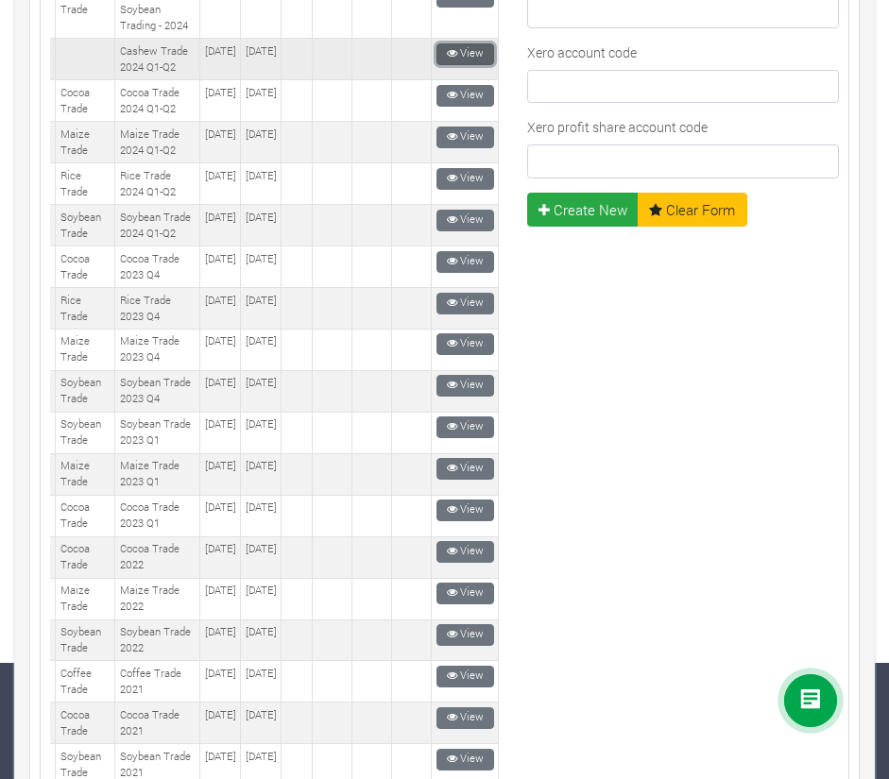
click at [447, 59] on icon at bounding box center [452, 53] width 10 height 10
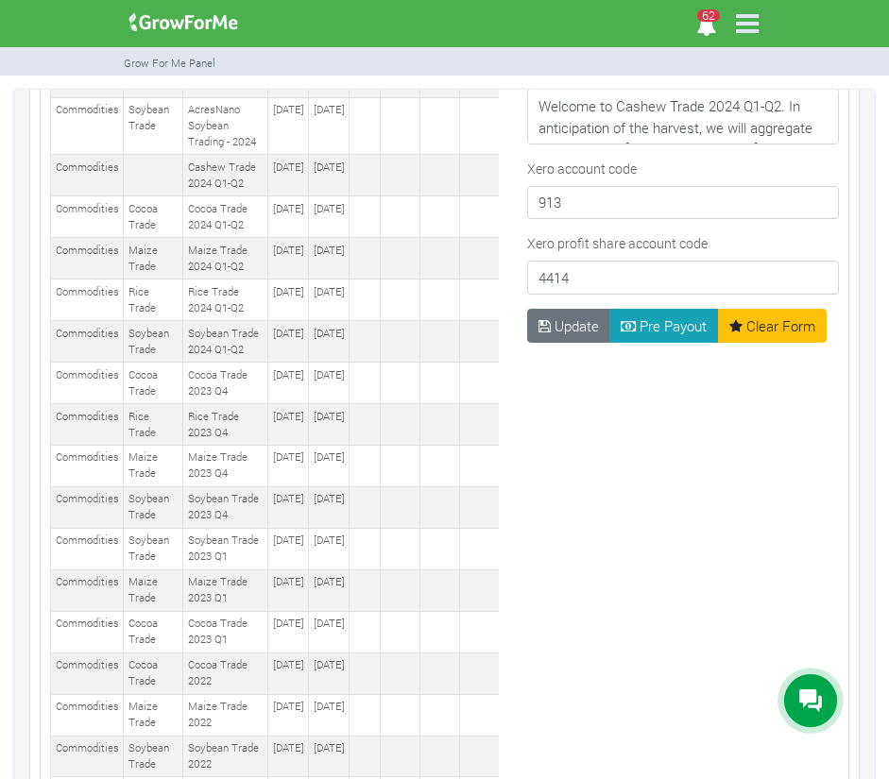
scroll to position [1333, 0]
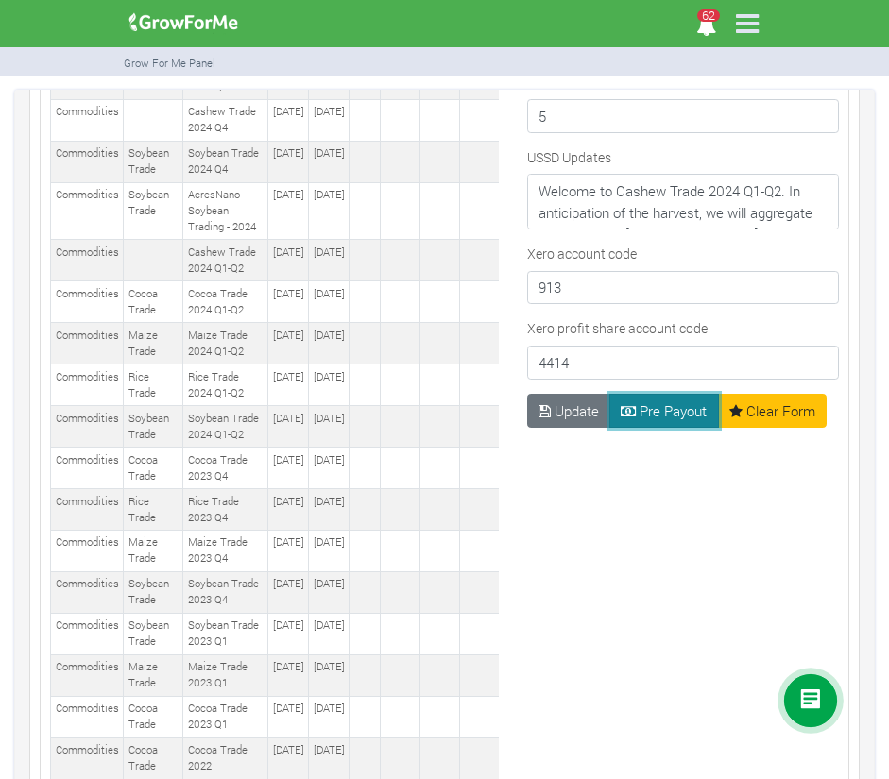
click at [666, 394] on button "Pre Payout" at bounding box center [664, 411] width 110 height 34
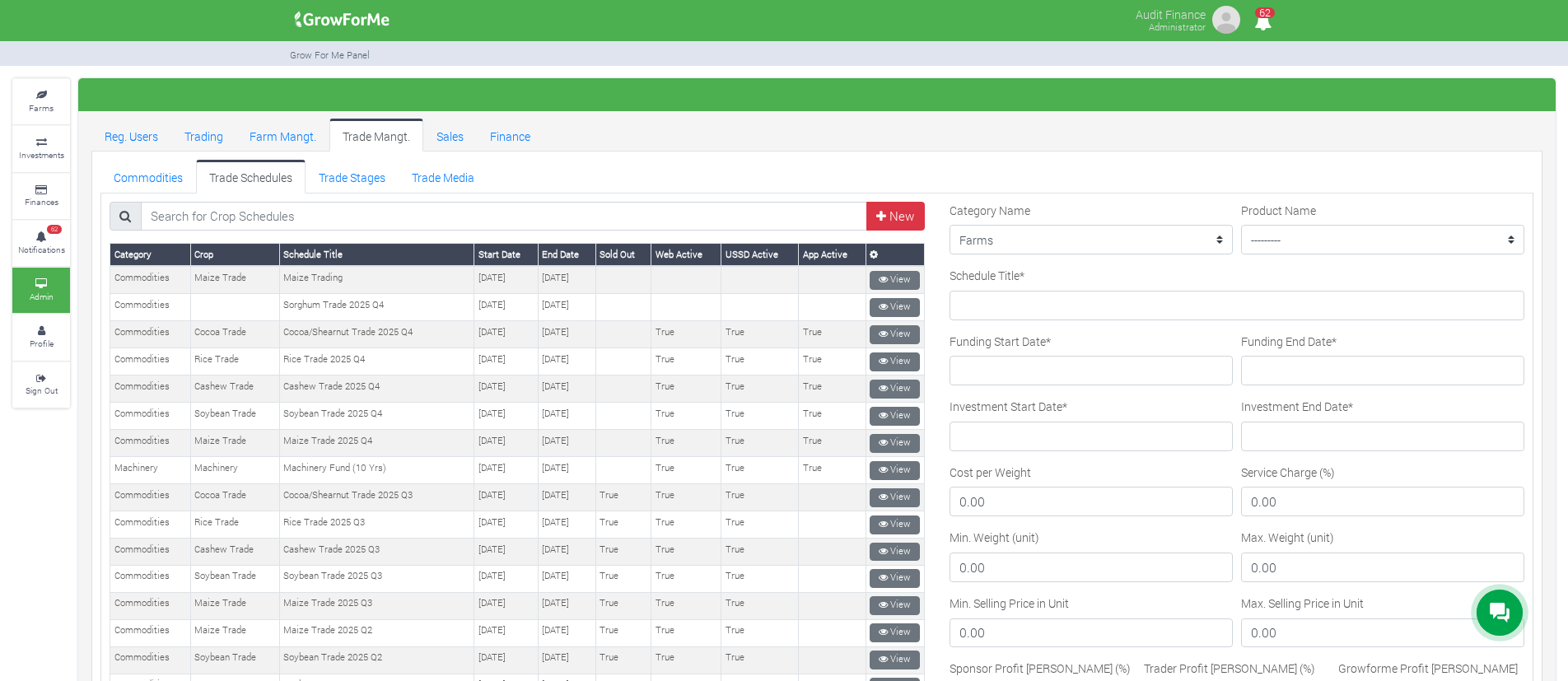
click at [774, 126] on ul "Reg. Users Trading Farm Mangt. Trade Mangt. Sales Finance" at bounding box center [817, 135] width 1451 height 33
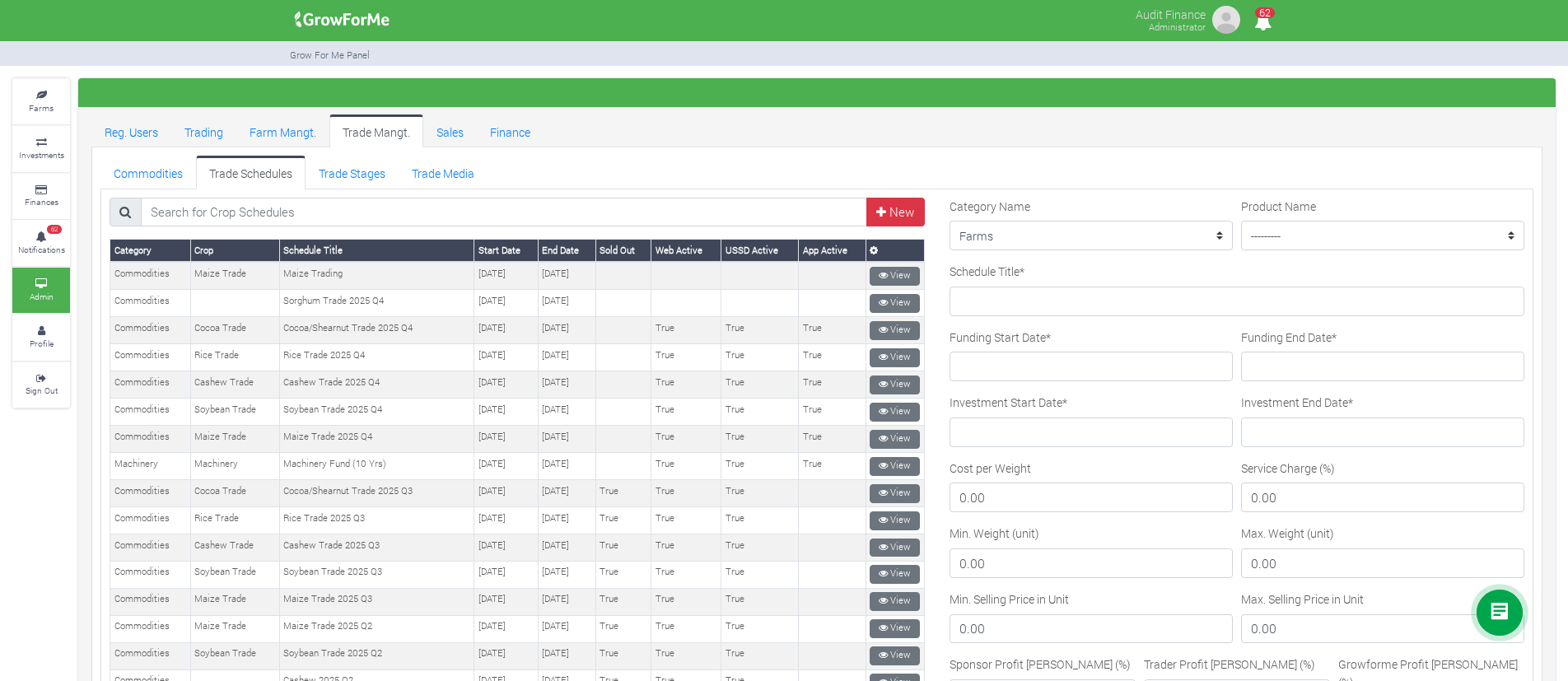
scroll to position [5, 0]
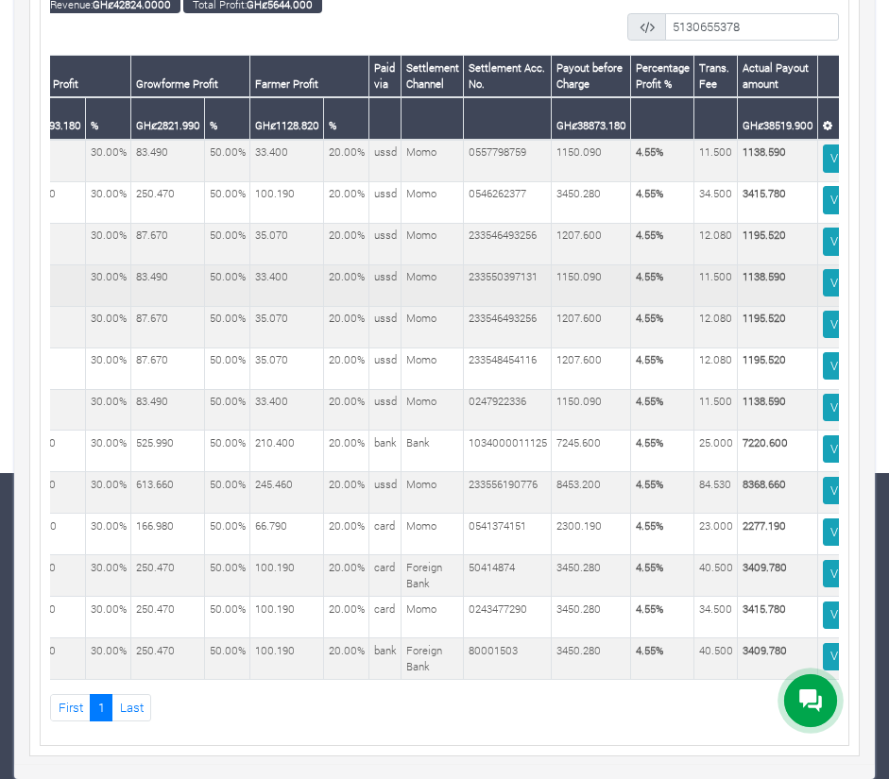
scroll to position [0, 962]
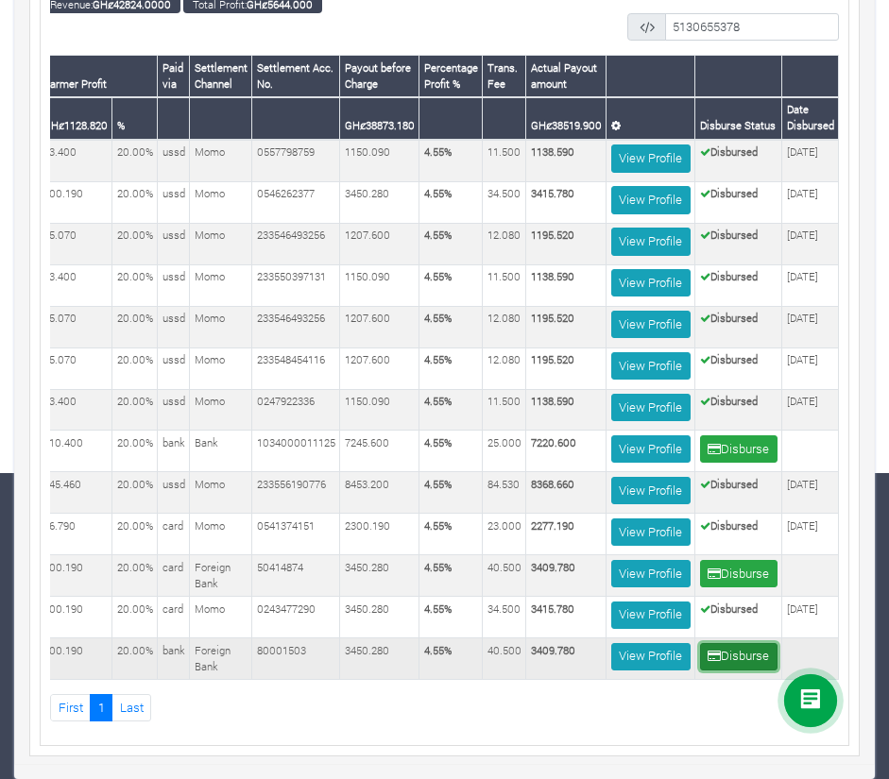
click at [720, 643] on button "Disburse" at bounding box center [738, 656] width 77 height 27
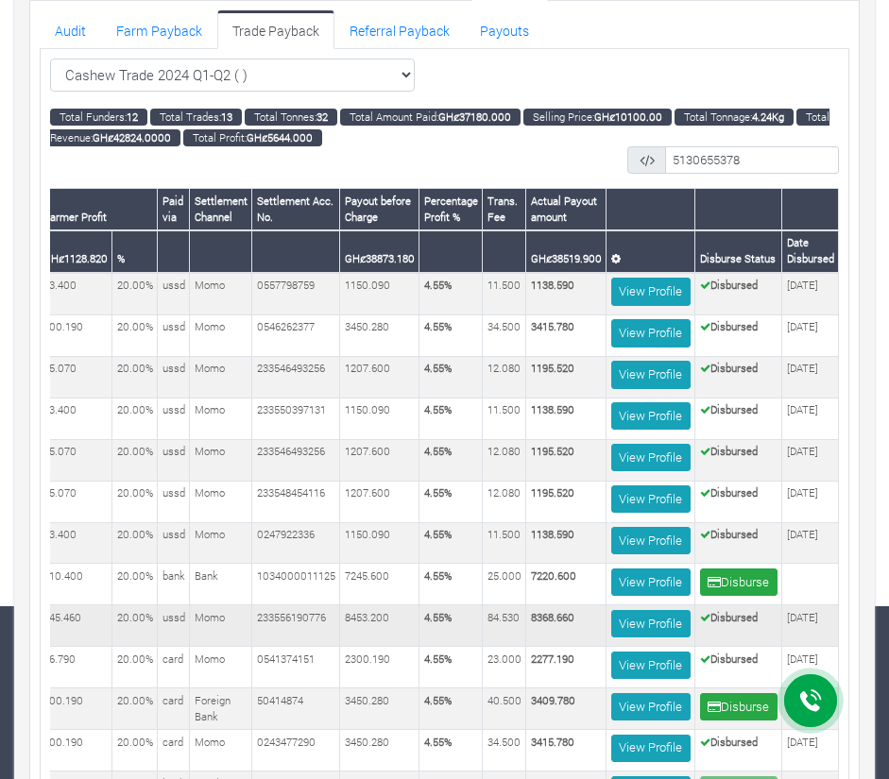
scroll to position [164, 0]
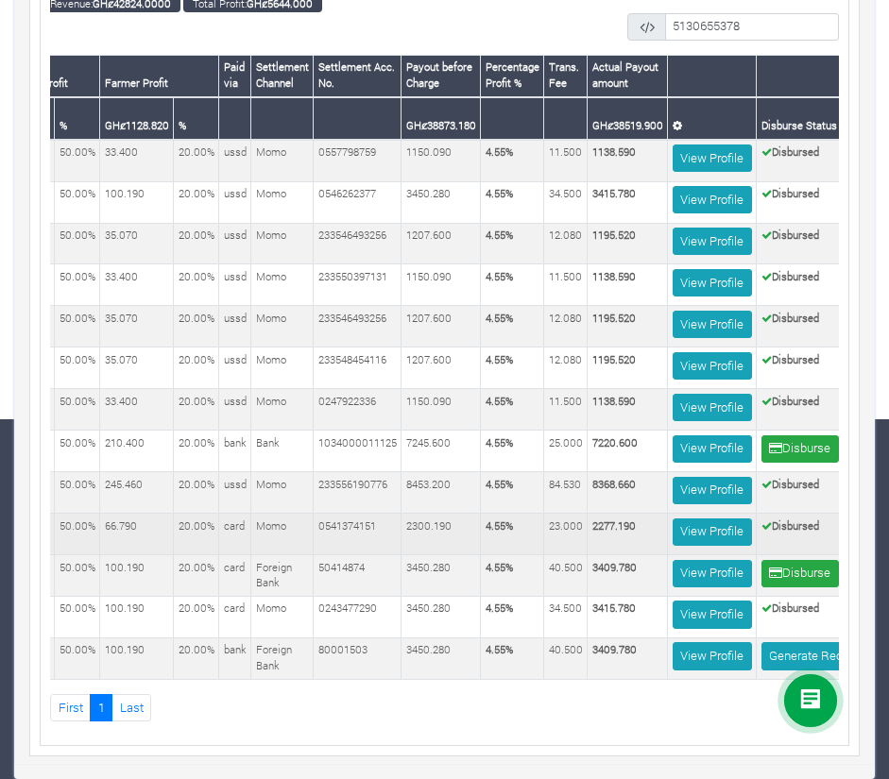
scroll to position [0, 991]
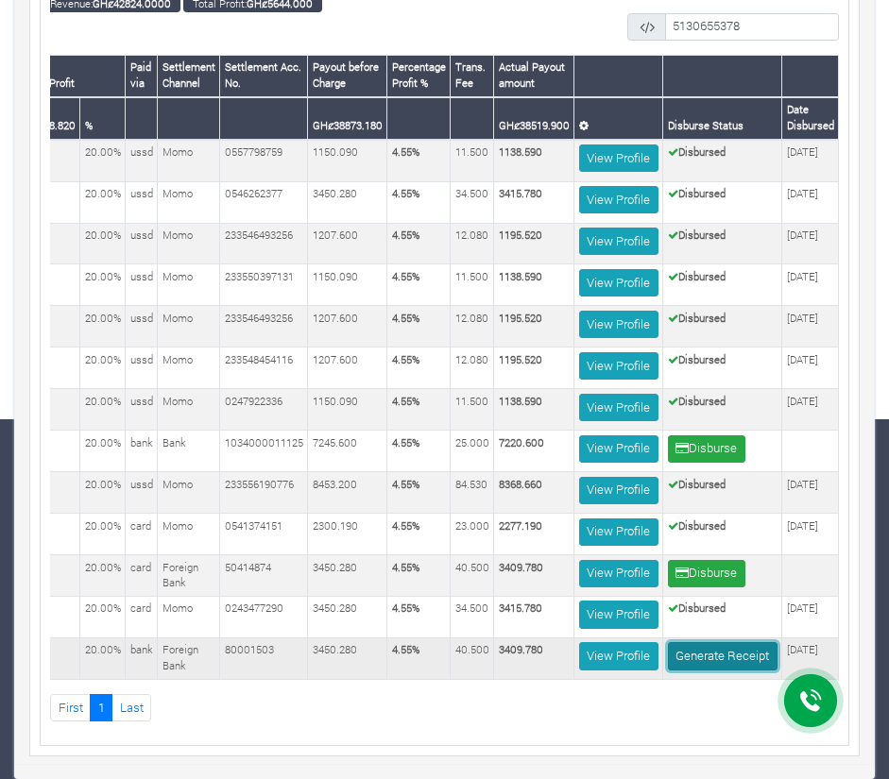
click at [703, 642] on link "Generate Receipt" at bounding box center [723, 655] width 110 height 27
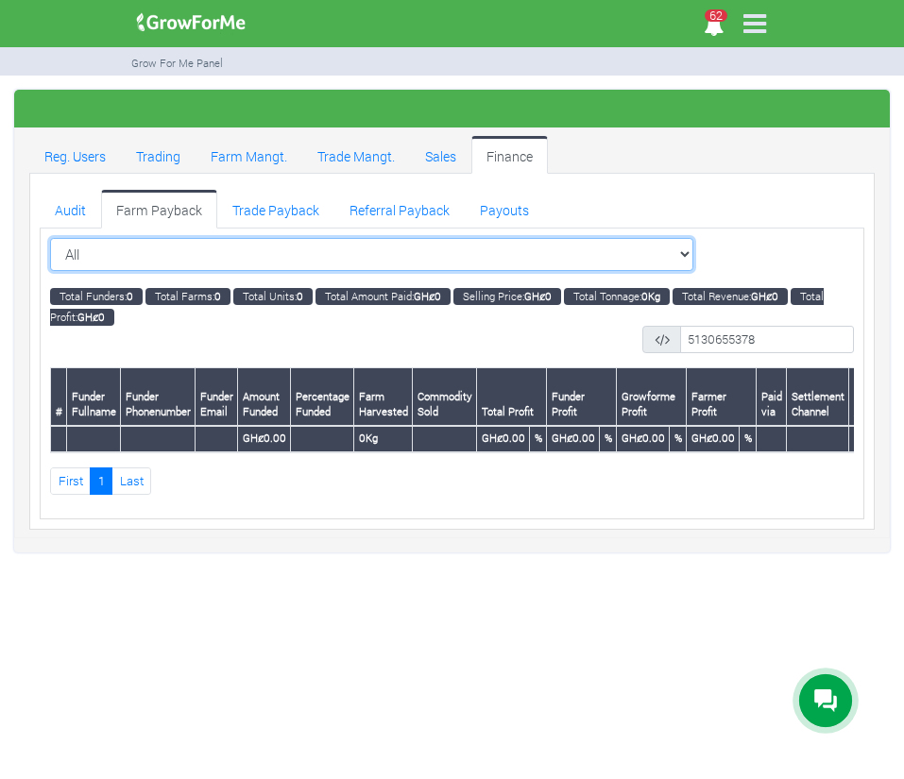
click at [193, 258] on select "All All Women in Maize VIII_2025 (Women in Maize VIII_2025)" at bounding box center [371, 255] width 643 height 34
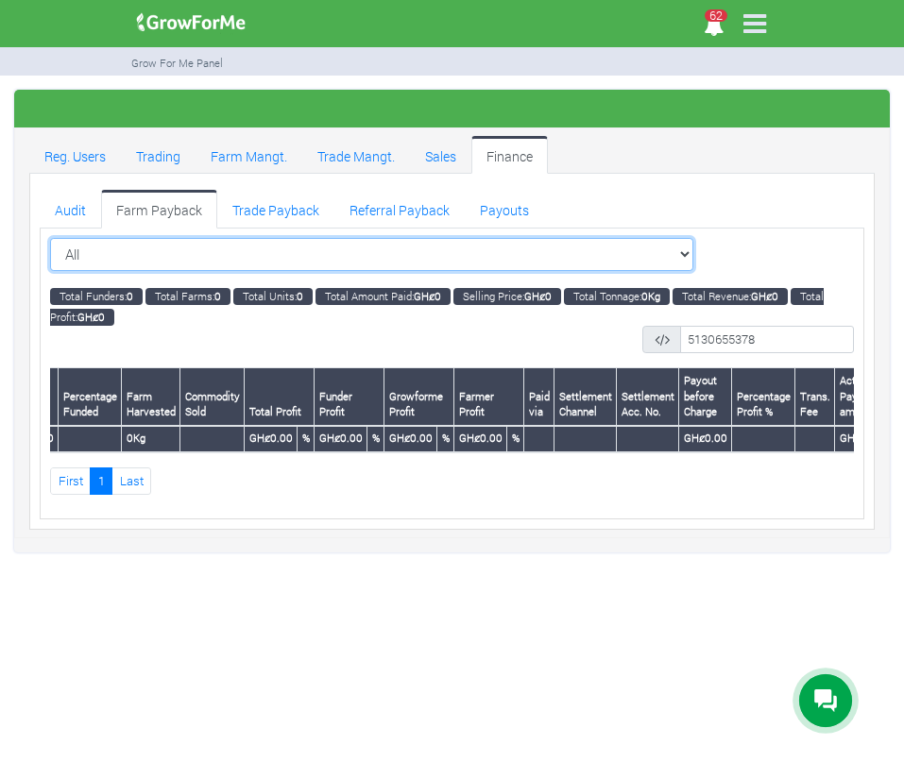
scroll to position [0, 285]
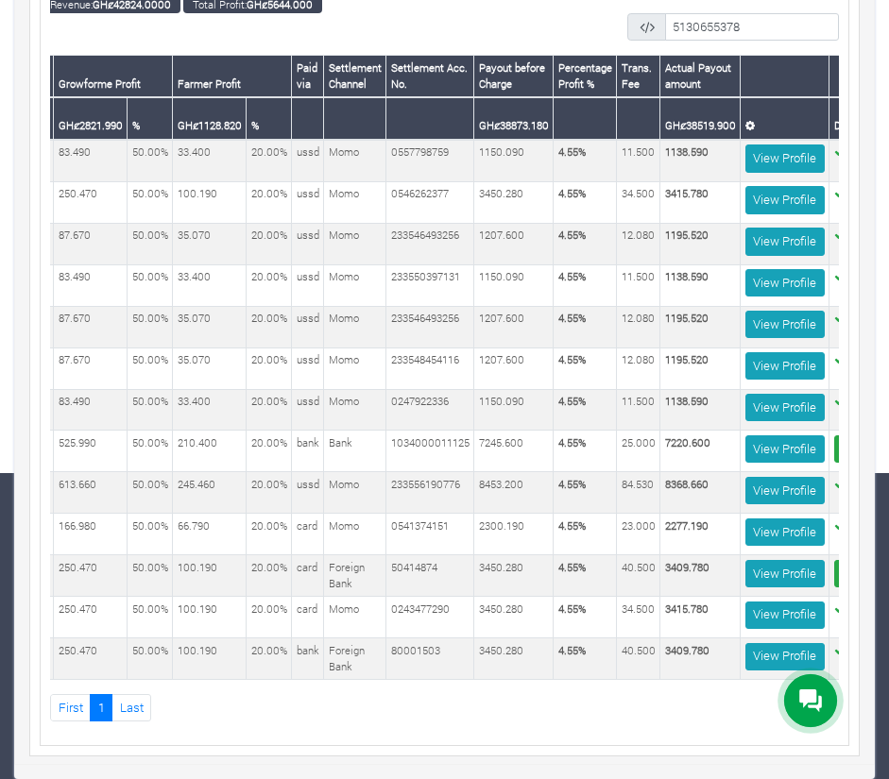
scroll to position [0, 962]
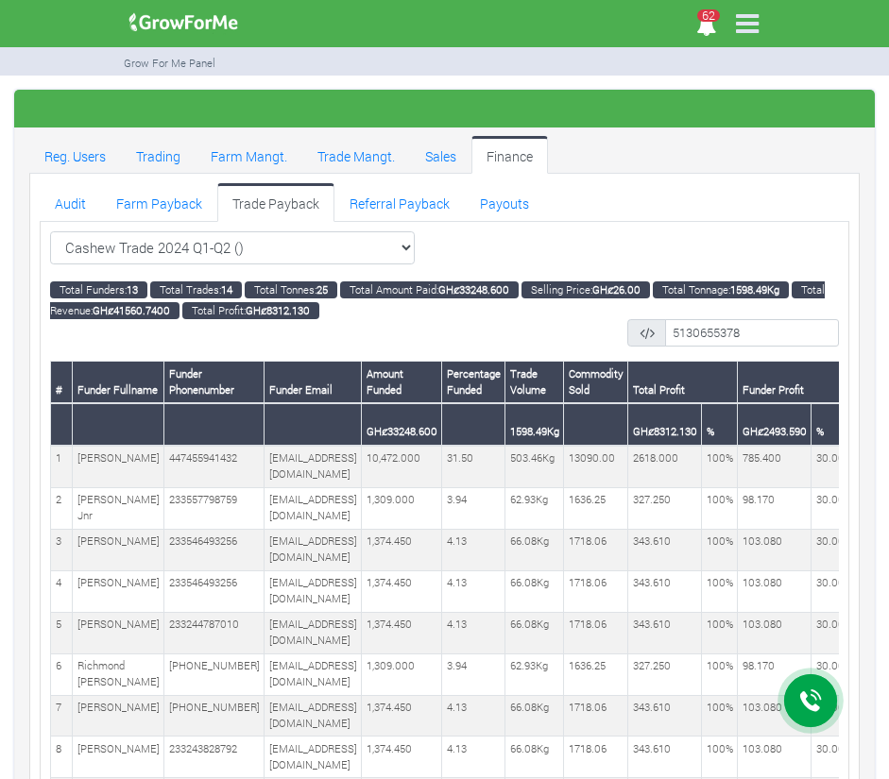
select select "?tradeschedule=19"
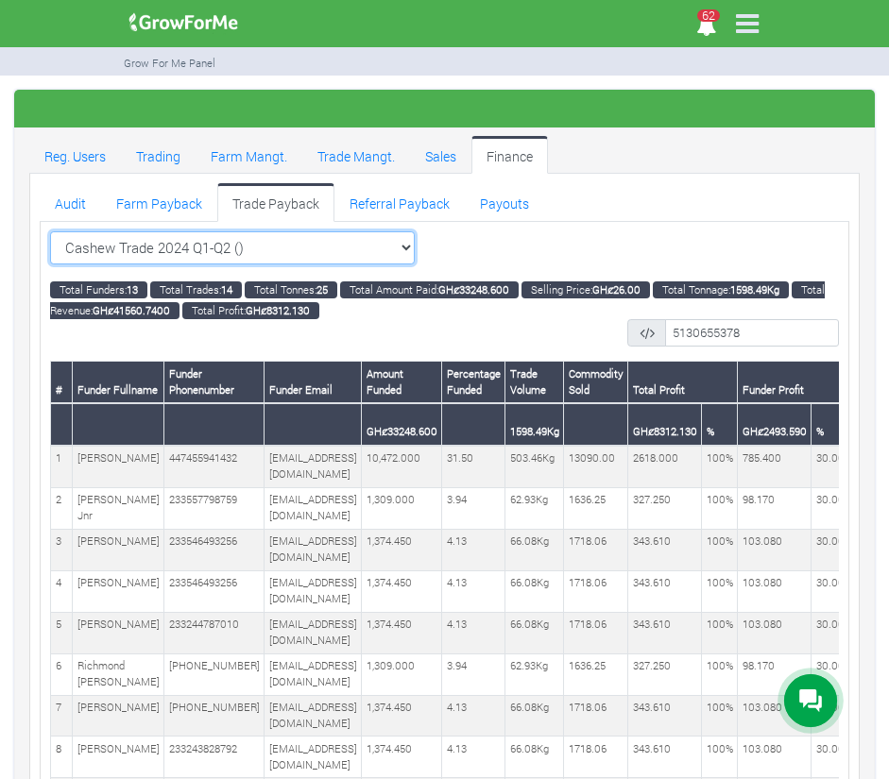
click at [250, 247] on select "Cocoa Trade 2024 Q1-Q2 (Cocoa Trade ) All Maize Trading (Maize Trade)" at bounding box center [232, 248] width 365 height 34
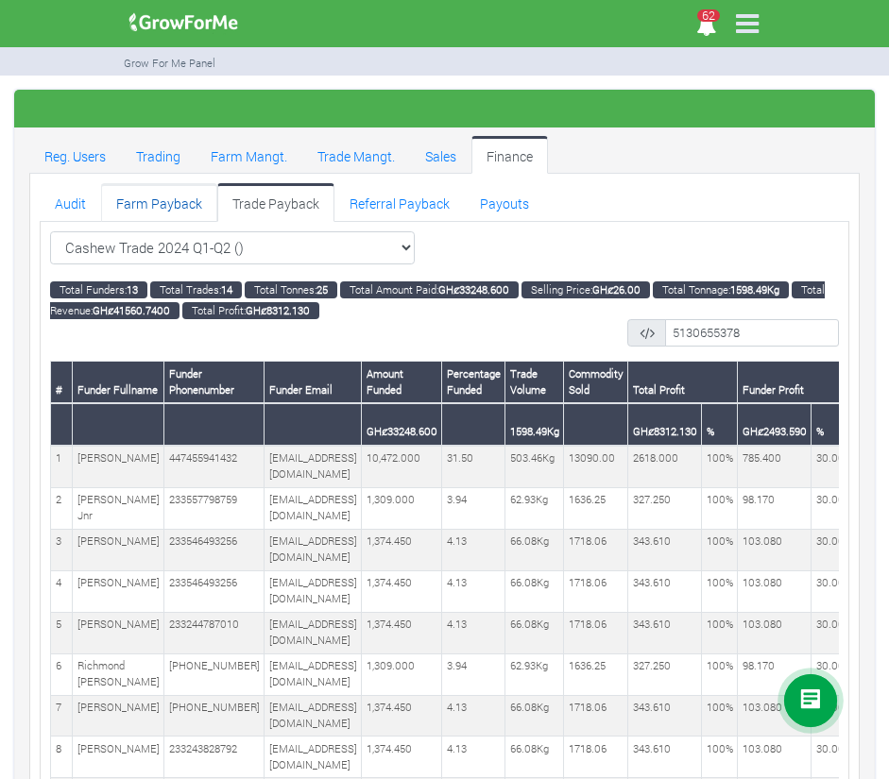
click at [174, 205] on link "Farm Payback" at bounding box center [159, 202] width 116 height 38
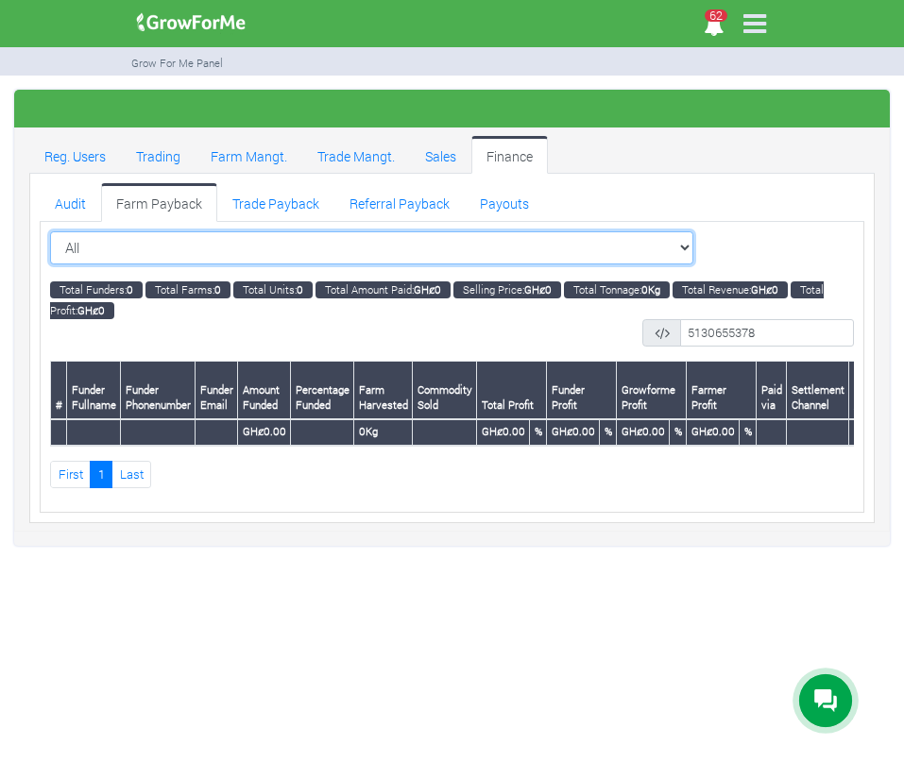
click at [217, 234] on select "All All Women in Maize VIII_2025 (Women in Maize VIII_2025)" at bounding box center [371, 248] width 643 height 34
select select "?cropschedule=37"
click at [50, 231] on select "All All Women in Maize VIII_2025 (Women in Maize VIII_2025)" at bounding box center [371, 248] width 643 height 34
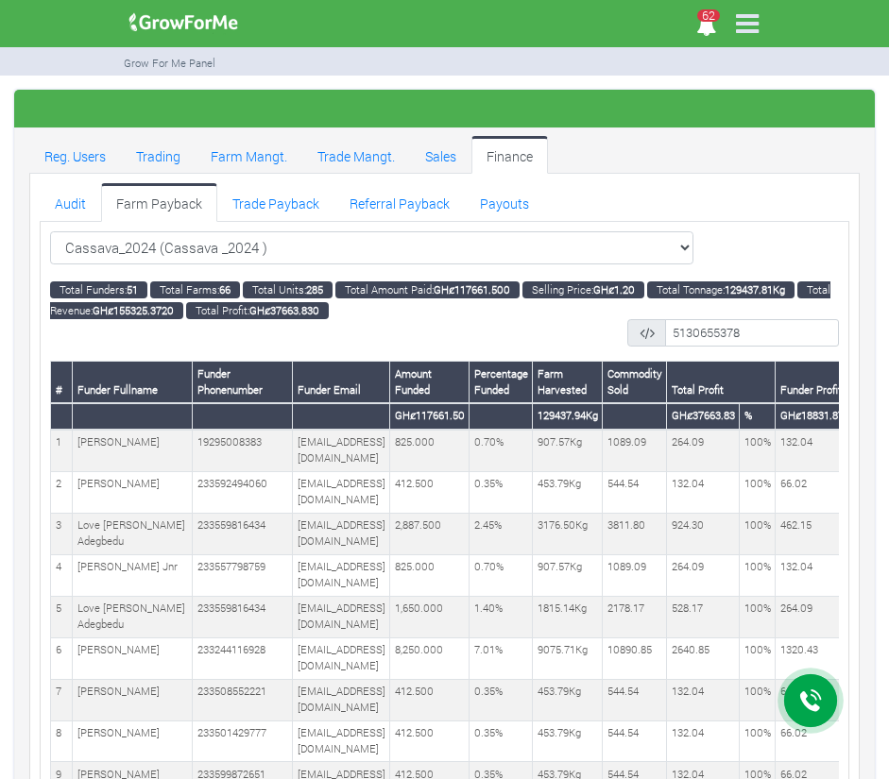
click at [293, 507] on td "[EMAIL_ADDRESS][DOMAIN_NAME]" at bounding box center [341, 492] width 97 height 42
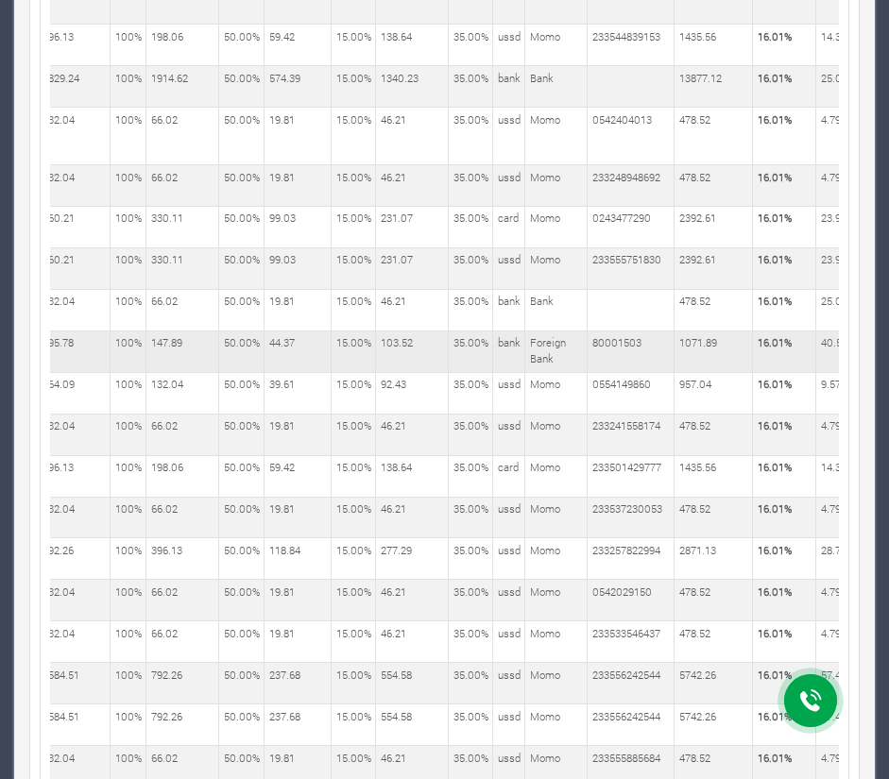
scroll to position [0, 925]
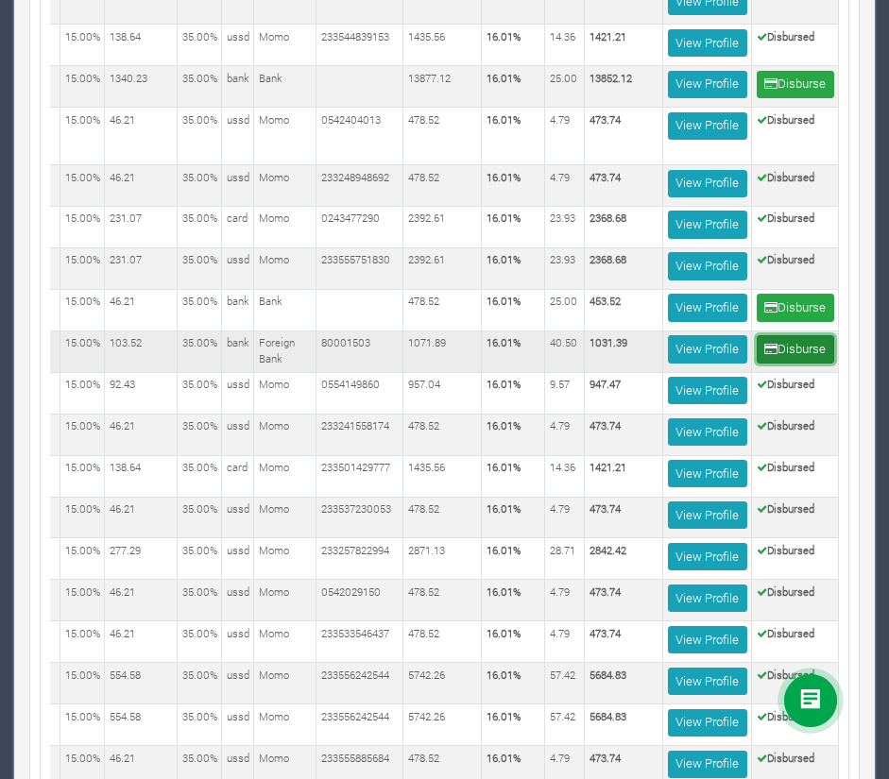
click at [809, 363] on button "Disburse" at bounding box center [795, 348] width 77 height 27
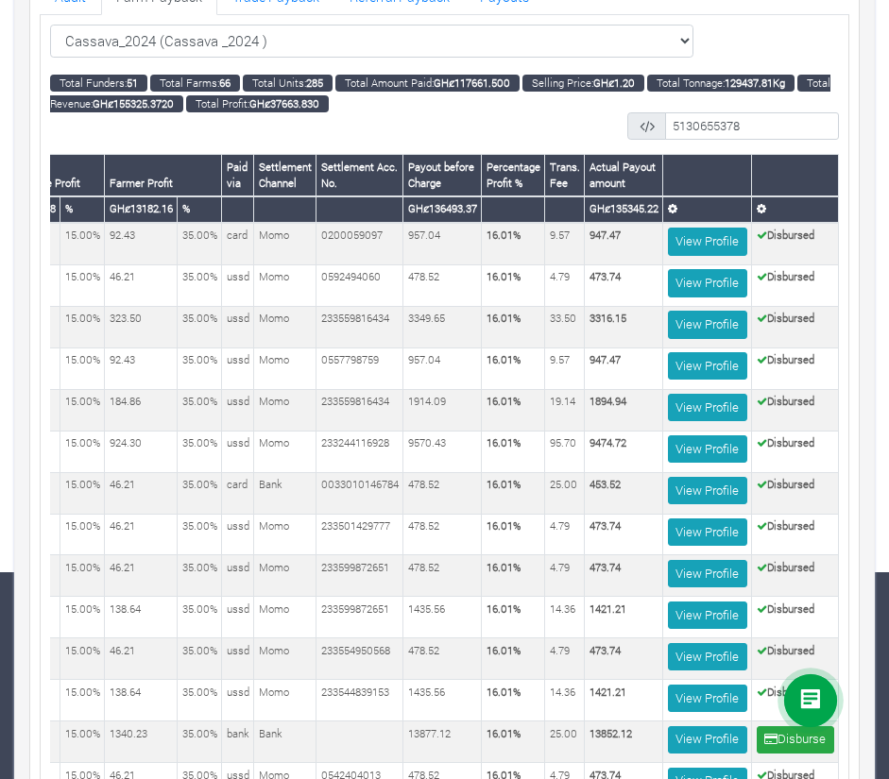
scroll to position [0, 0]
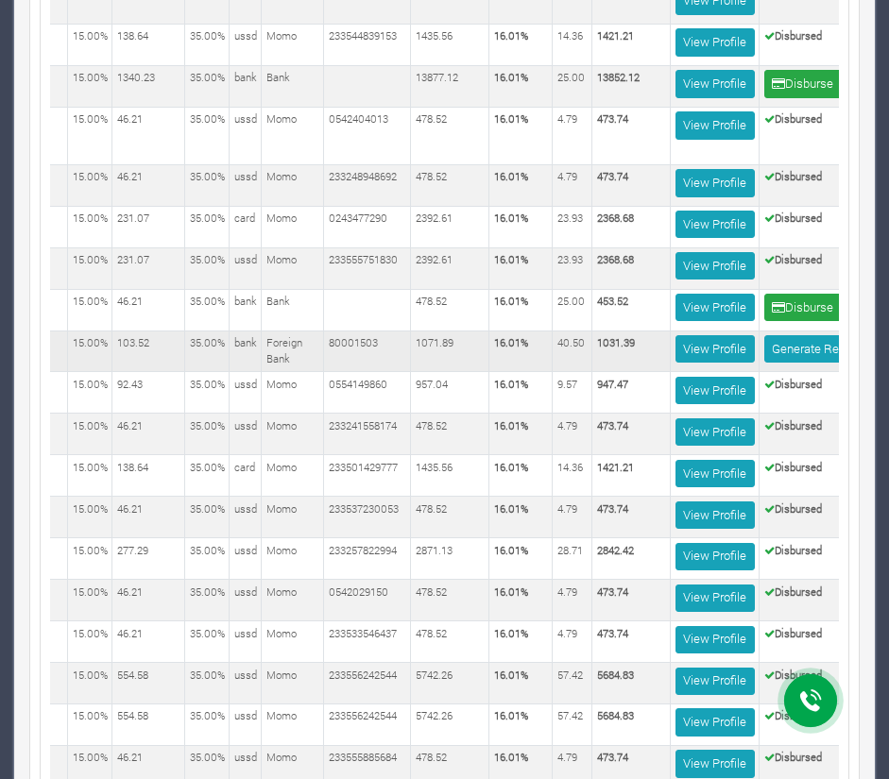
scroll to position [0, 954]
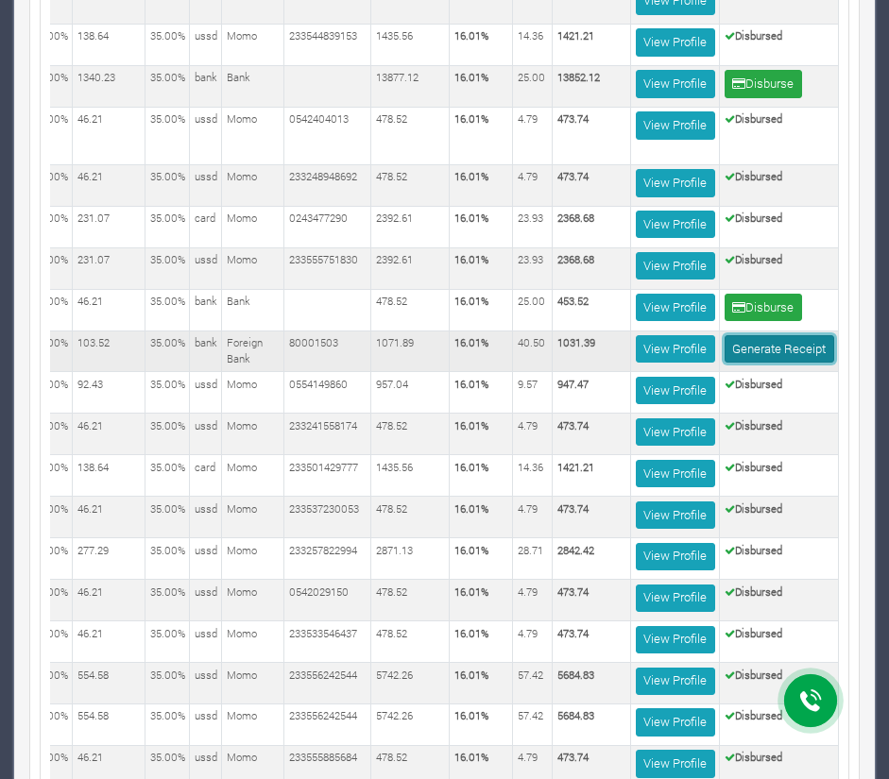
click at [726, 363] on link "Generate Receipt" at bounding box center [779, 348] width 110 height 27
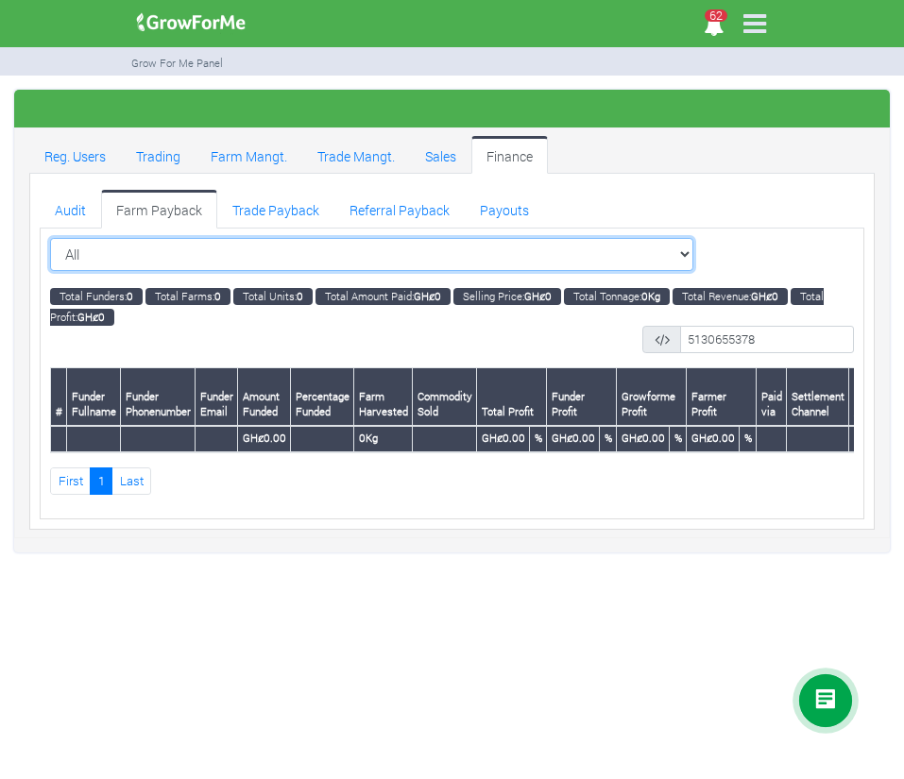
click at [248, 262] on select "All All Women in Maize VIII_2025 (Women in Maize VIII_2025)" at bounding box center [371, 255] width 643 height 34
select select "?cropschedule=27"
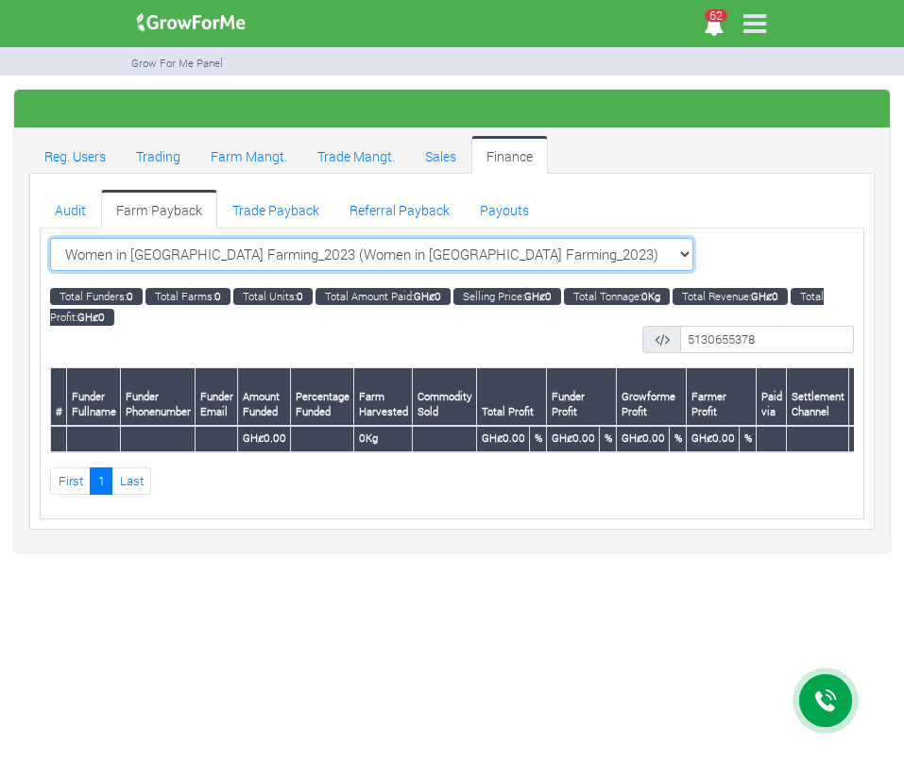
click at [50, 238] on select "All All Women in Maize VIII_2025 (Women in Maize VIII_2025)" at bounding box center [371, 255] width 643 height 34
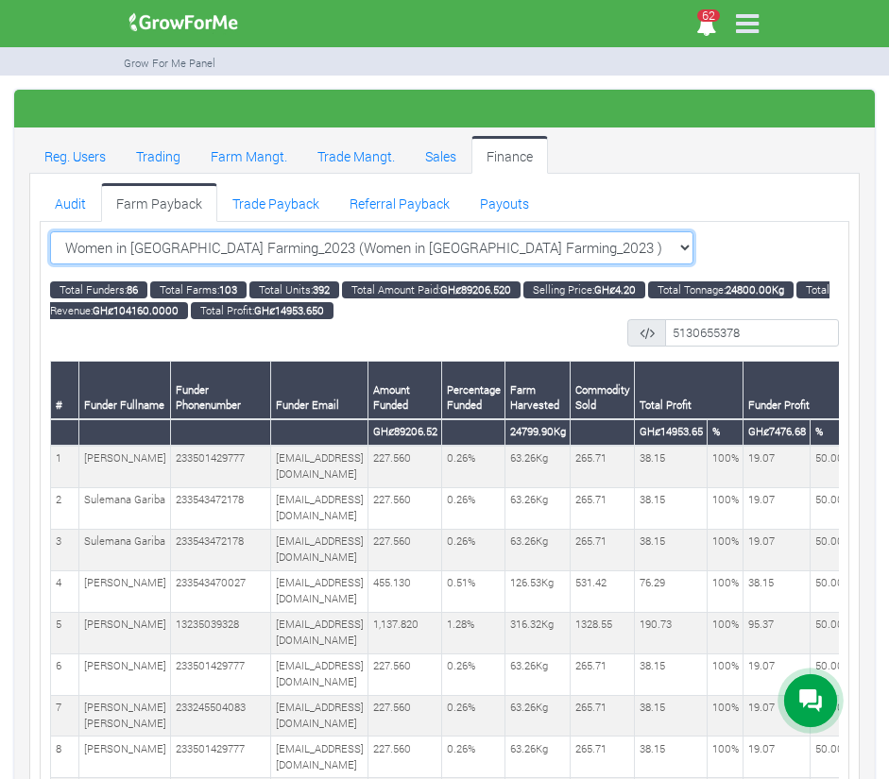
click at [233, 252] on select "Women in Soybean Farming_2023 (Women in Soybean Farming_2023 ) All Women in Mai…" at bounding box center [371, 248] width 643 height 34
select select "?cropschedule=37"
click at [50, 231] on select "Women in Soybean Farming_2023 (Women in Soybean Farming_2023 ) All Women in Mai…" at bounding box center [371, 248] width 643 height 34
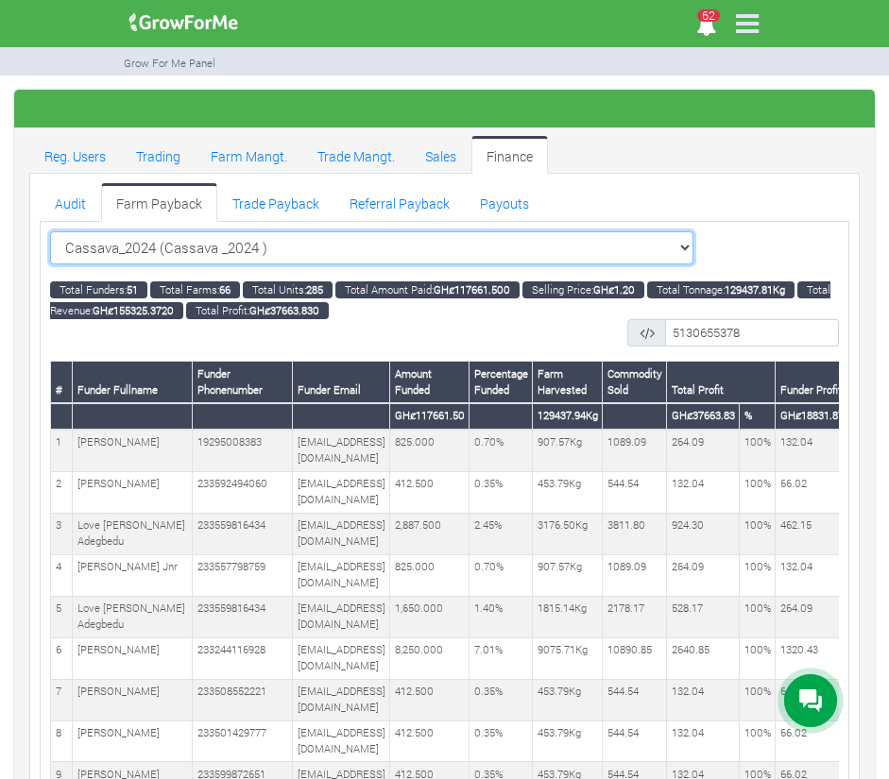
click at [243, 256] on select "Cassava_2024 (Cassava _2024 ) All Women in Maize VIII_2025 (Women in Maize VIII…" at bounding box center [371, 248] width 643 height 34
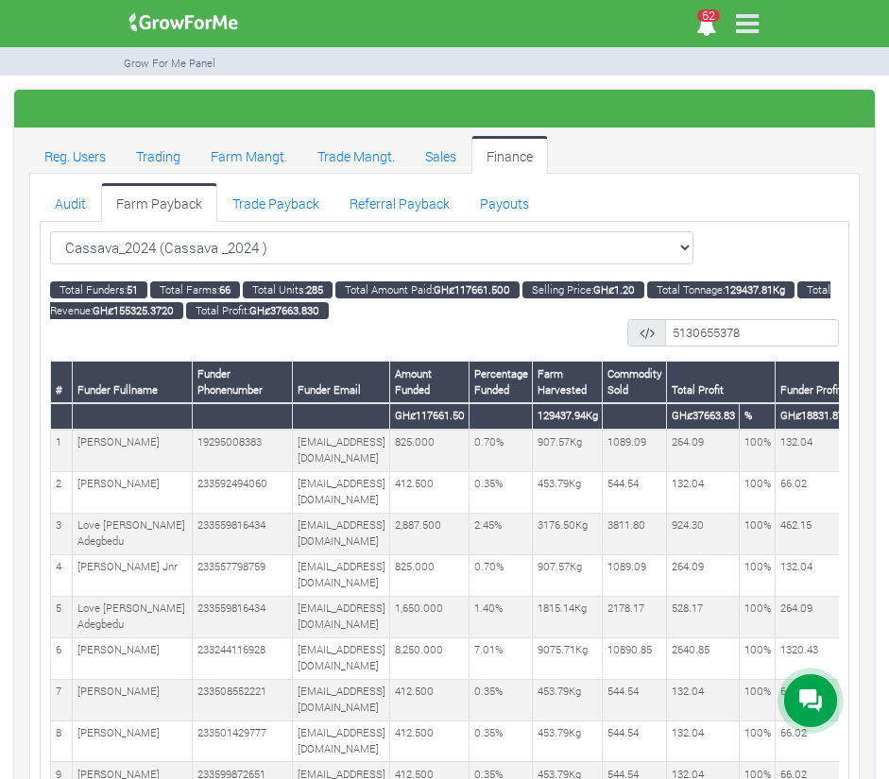
click at [711, 123] on div at bounding box center [444, 109] width 860 height 38
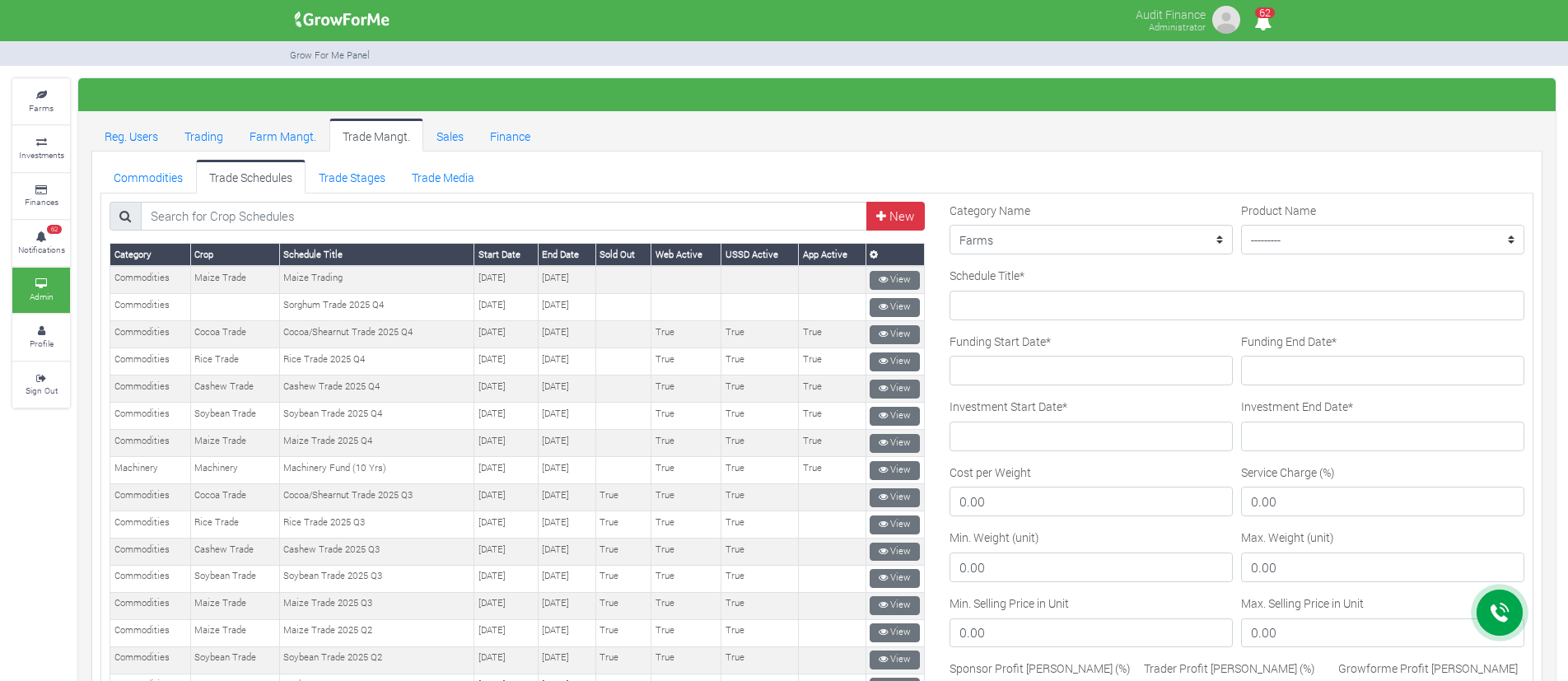
scroll to position [5, 0]
